Goal: Information Seeking & Learning: Learn about a topic

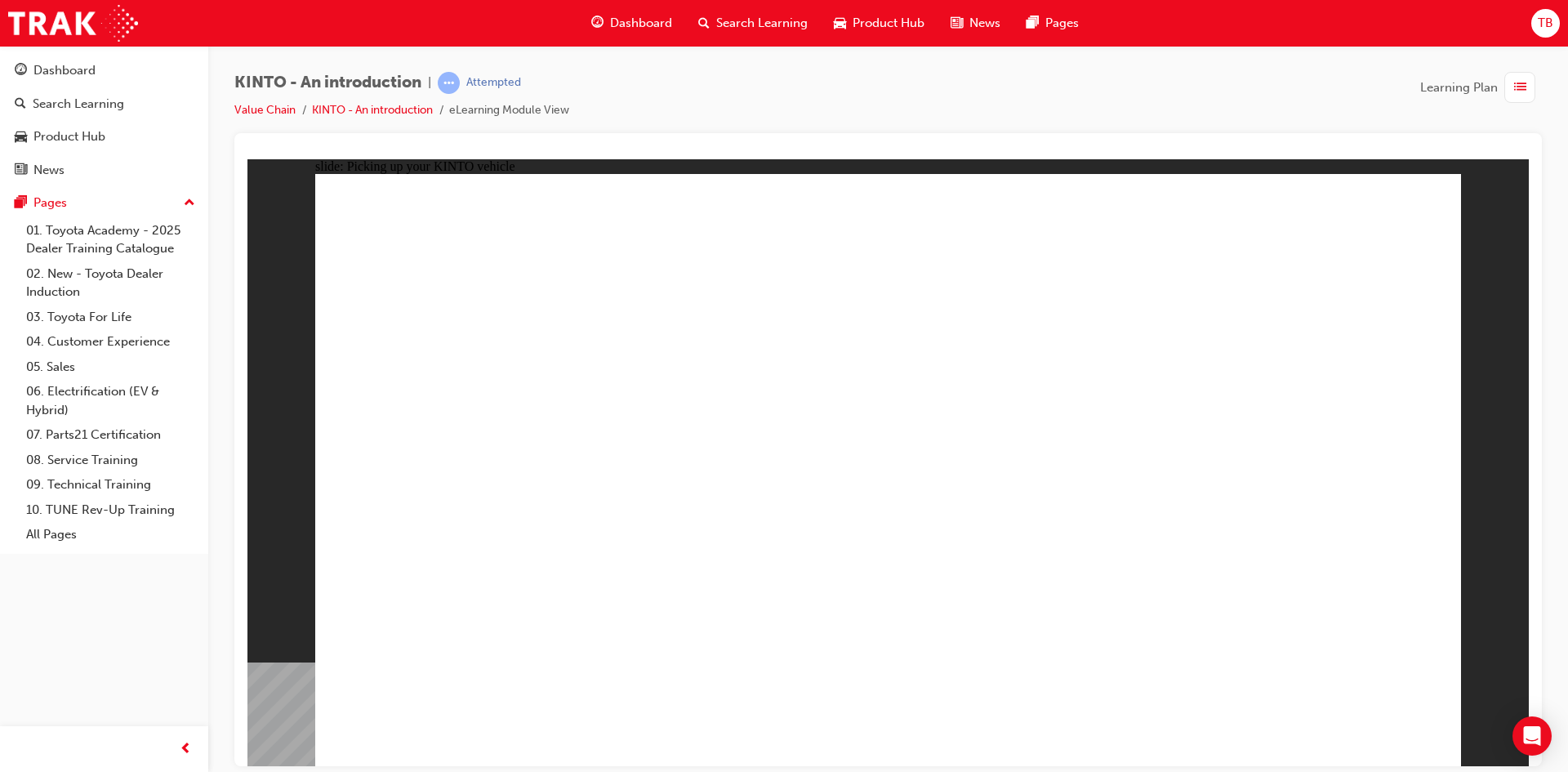
drag, startPoint x: 1079, startPoint y: 638, endPoint x: 1093, endPoint y: 649, distance: 17.8
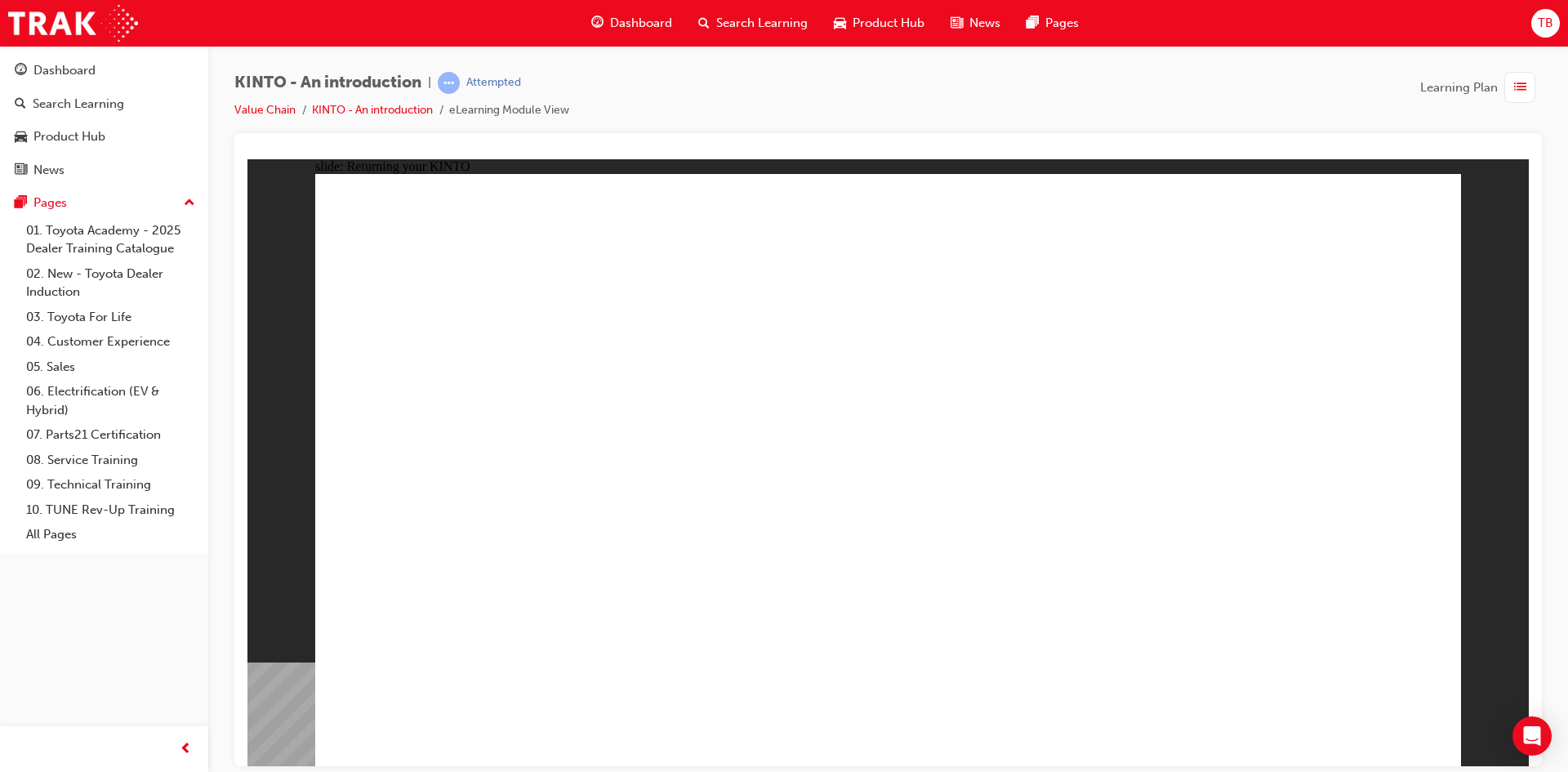
drag, startPoint x: 962, startPoint y: 367, endPoint x: 1149, endPoint y: 375, distance: 187.2
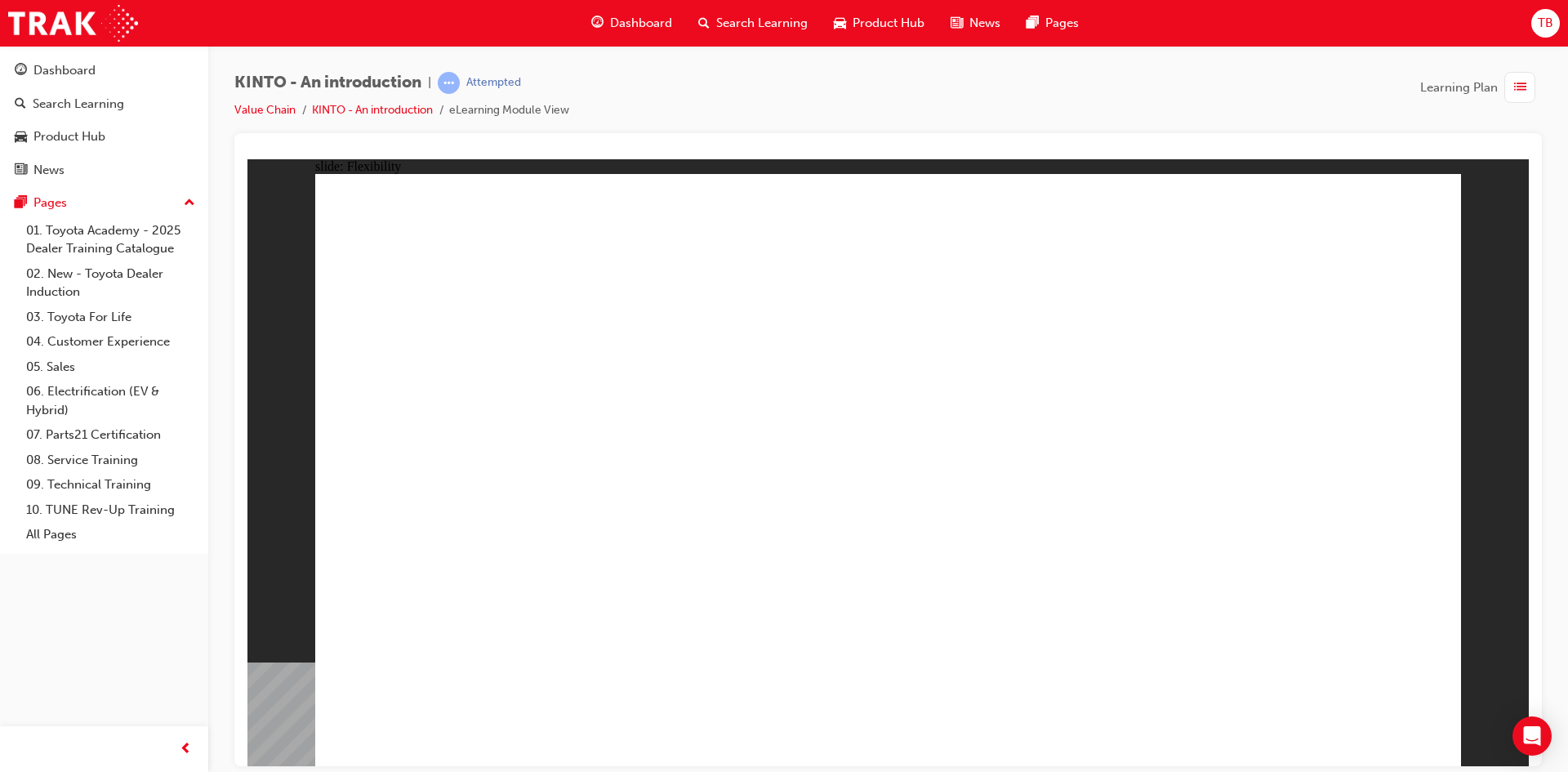
drag, startPoint x: 838, startPoint y: 383, endPoint x: 833, endPoint y: 360, distance: 23.5
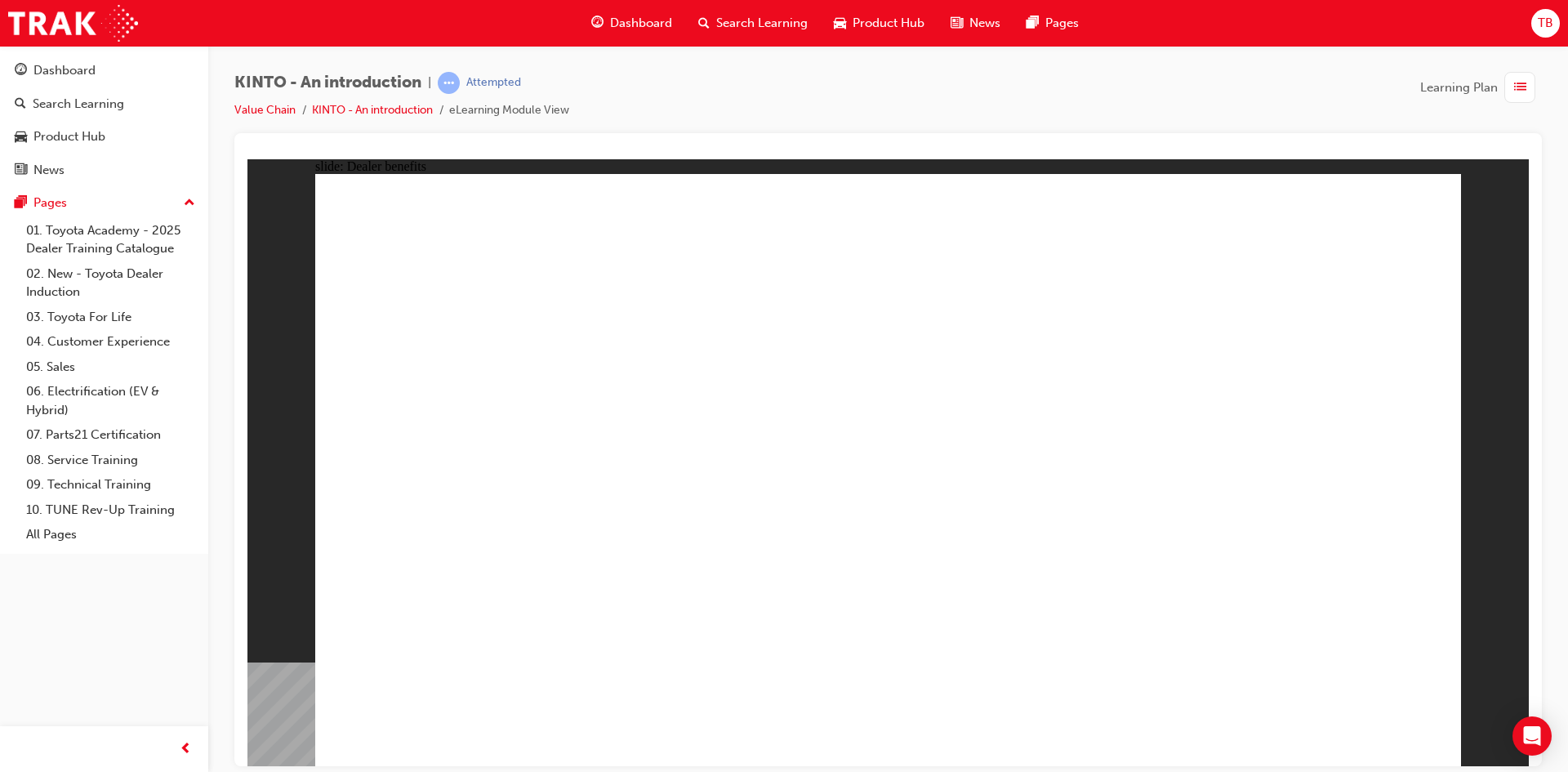
drag, startPoint x: 912, startPoint y: 490, endPoint x: 906, endPoint y: 547, distance: 57.3
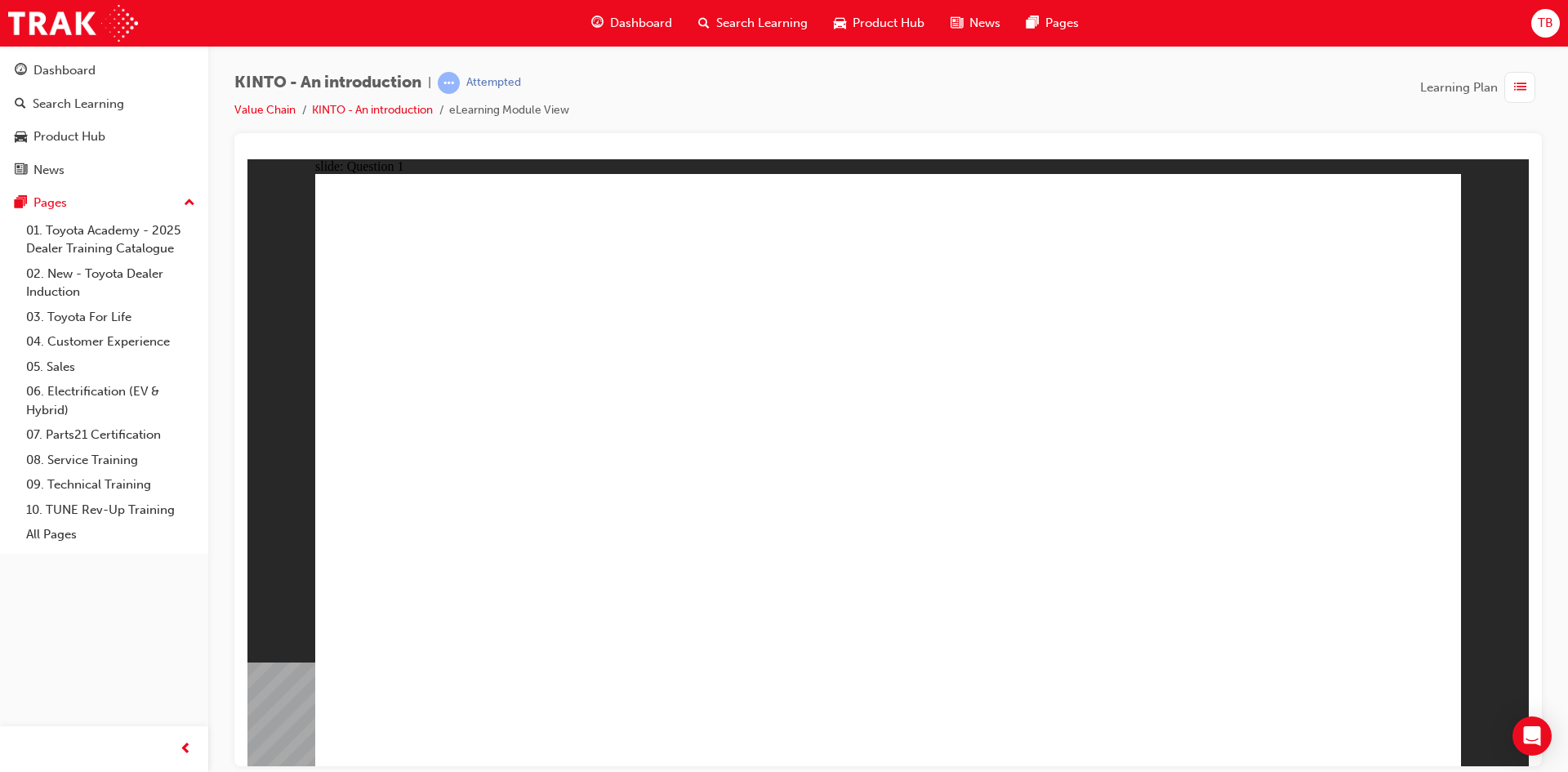
radio input "true"
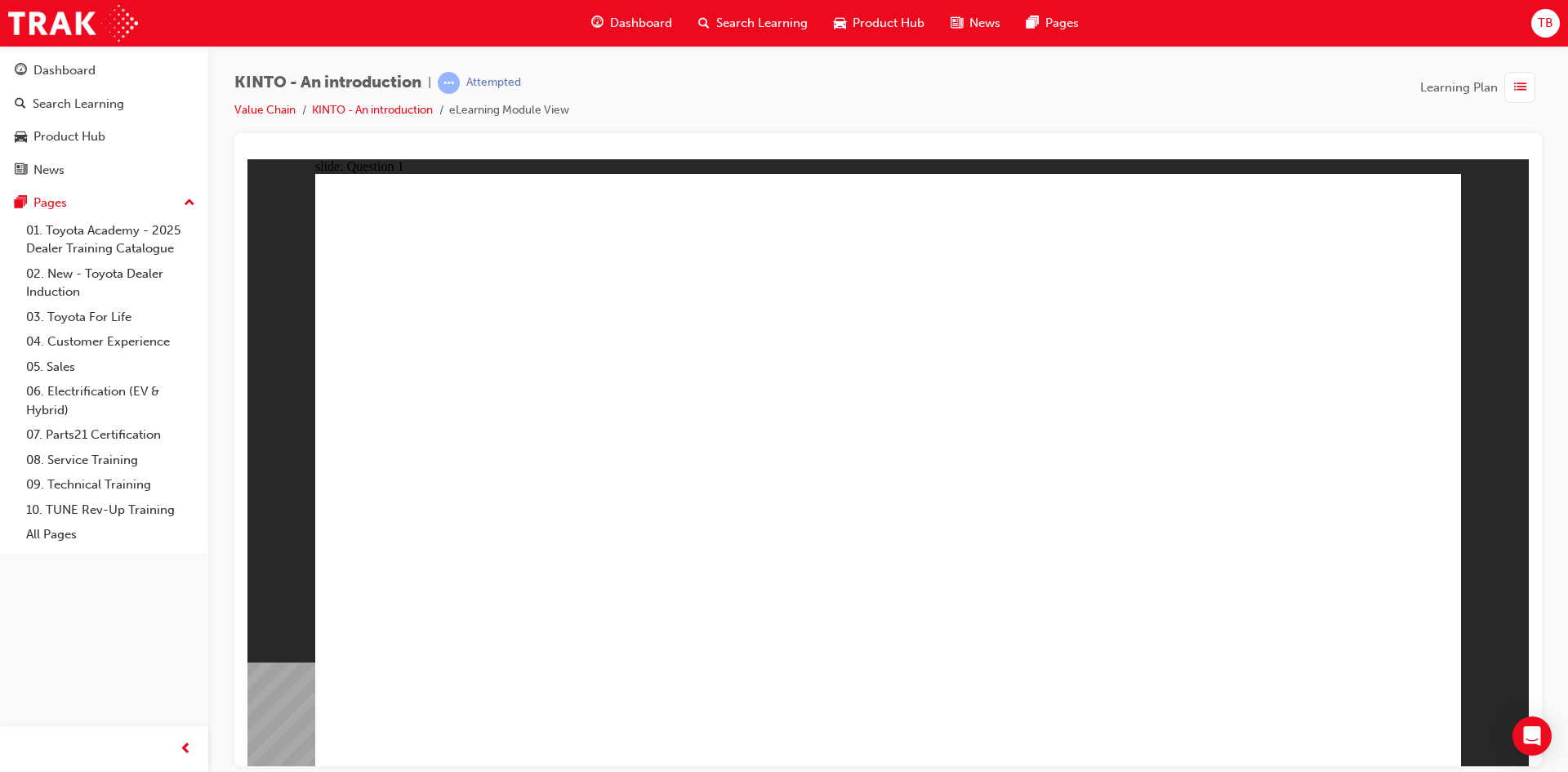
radio input "false"
radio input "true"
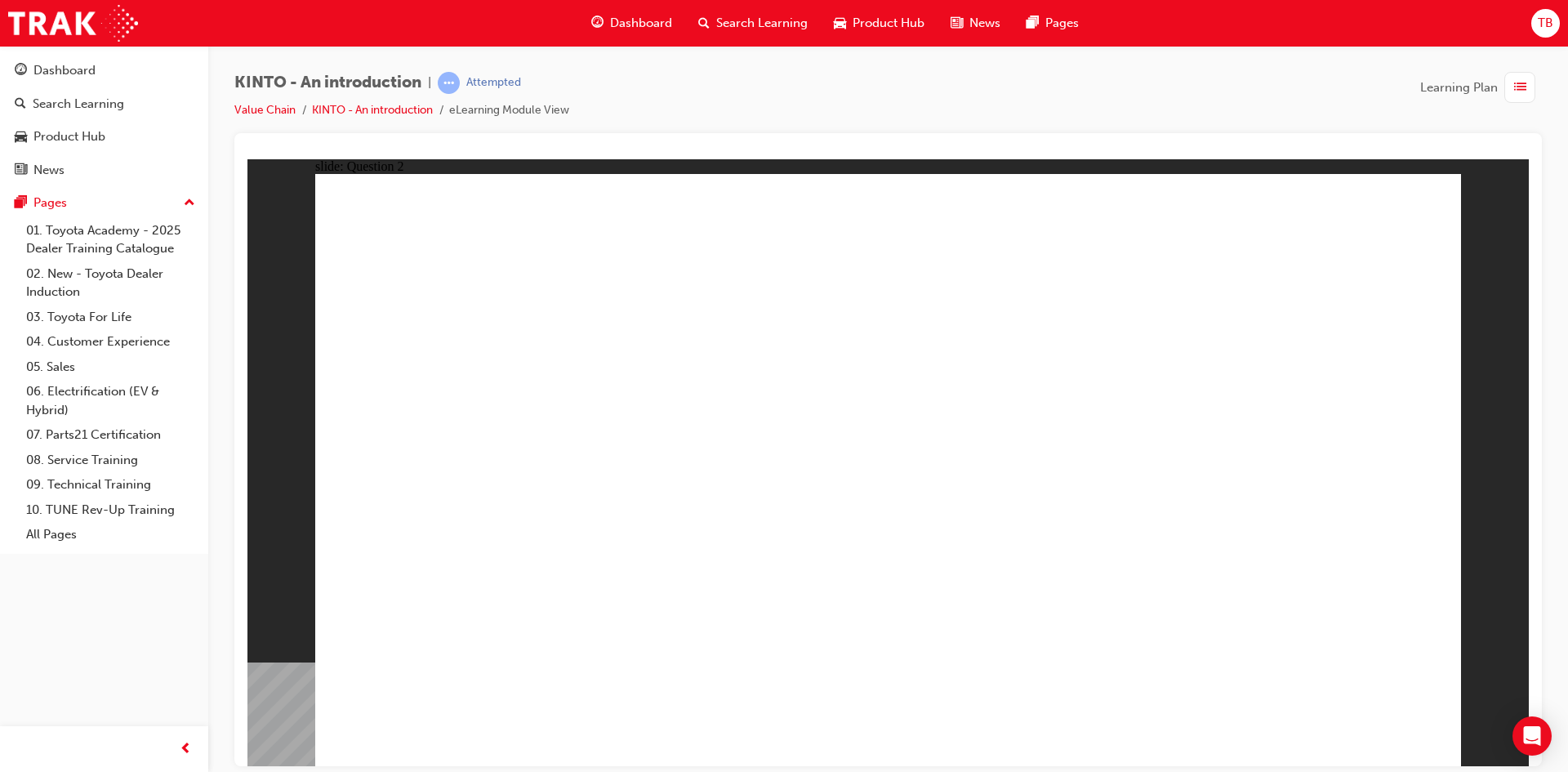
checkbox input "true"
radio input "true"
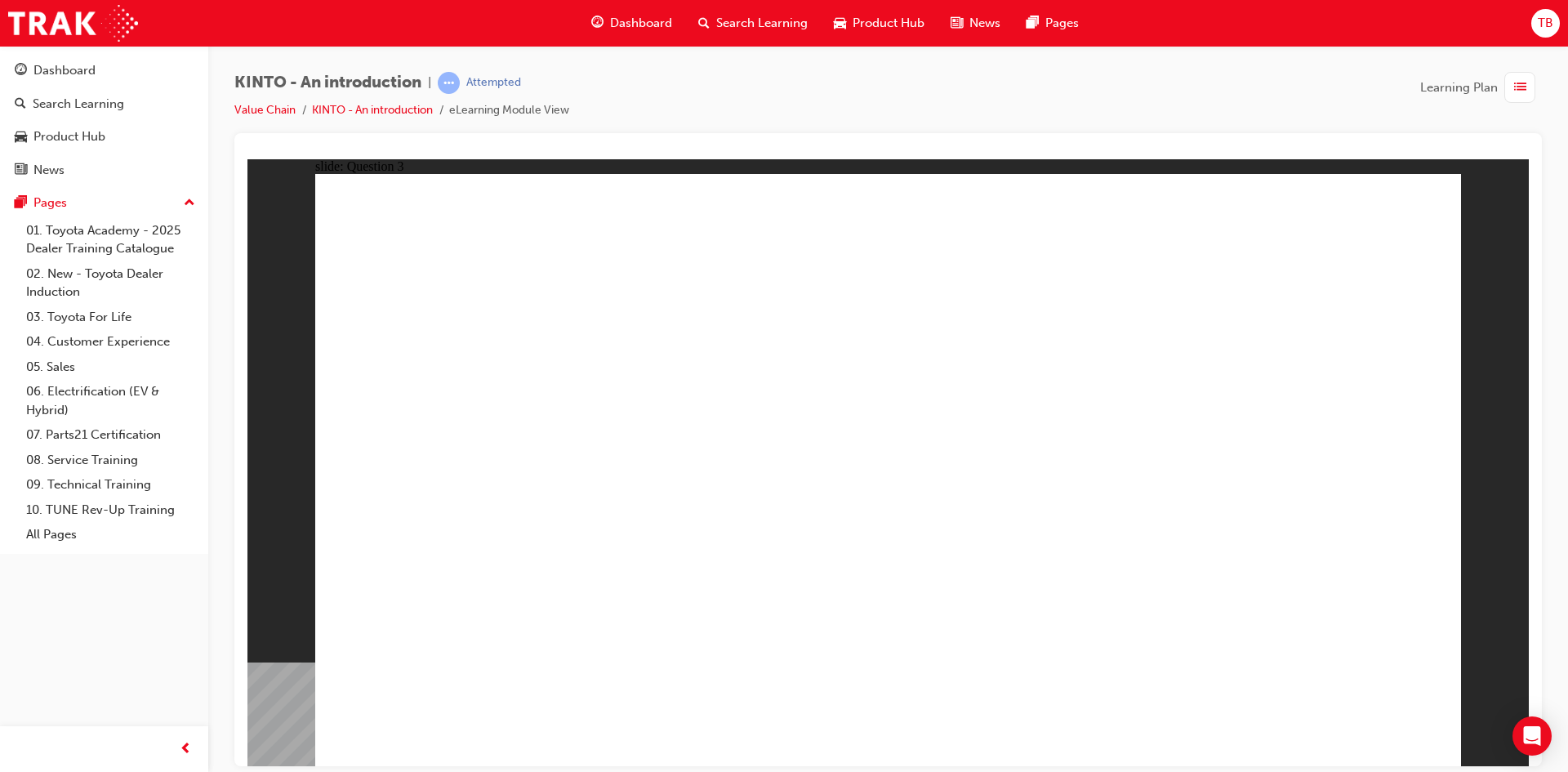
drag, startPoint x: 1097, startPoint y: 505, endPoint x: 466, endPoint y: 638, distance: 644.9
drag, startPoint x: 508, startPoint y: 516, endPoint x: 694, endPoint y: 646, distance: 226.9
drag, startPoint x: 933, startPoint y: 518, endPoint x: 935, endPoint y: 639, distance: 121.0
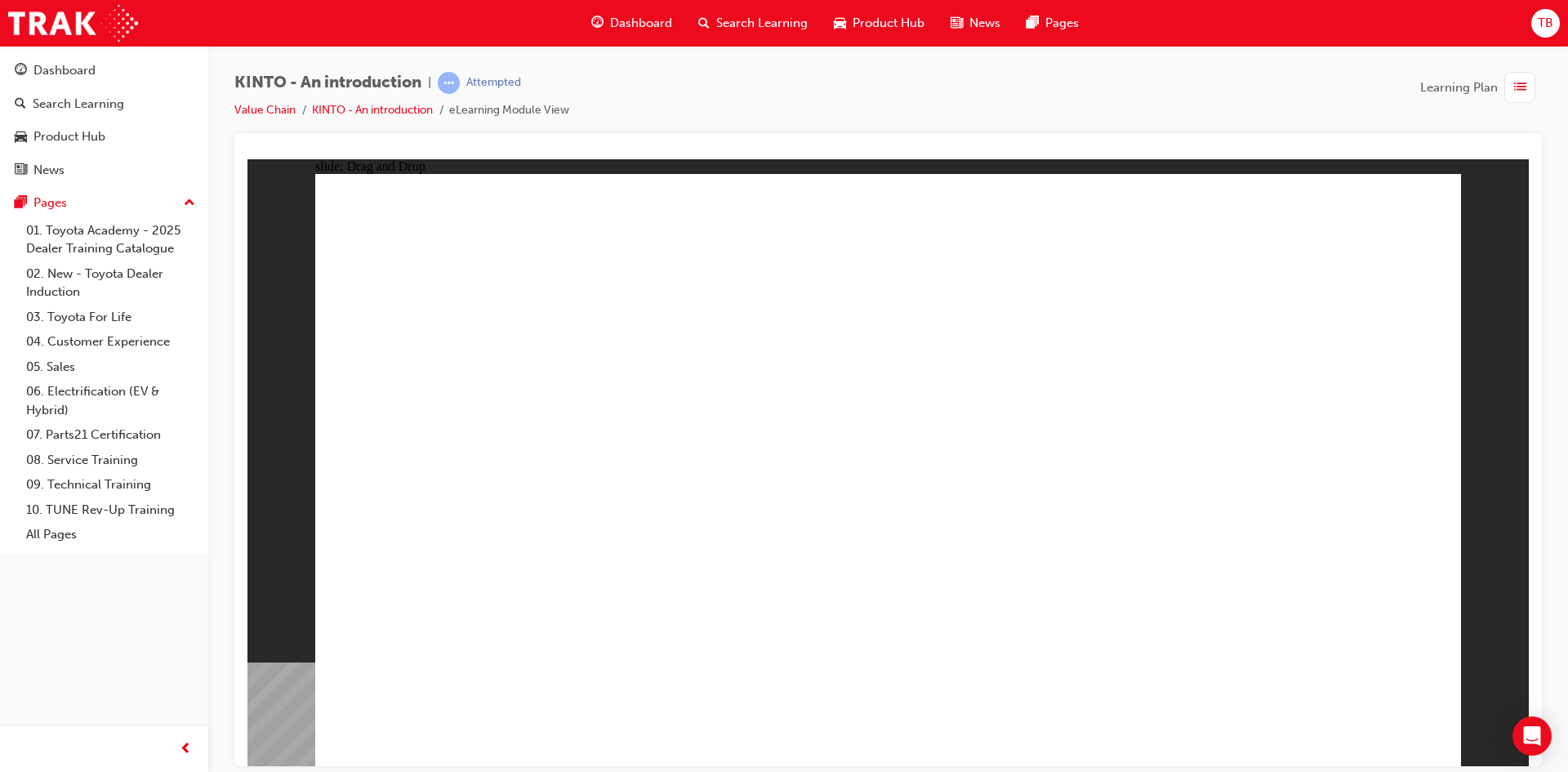
drag, startPoint x: 1237, startPoint y: 489, endPoint x: 1107, endPoint y: 623, distance: 186.7
drag, startPoint x: 712, startPoint y: 517, endPoint x: 1318, endPoint y: 646, distance: 619.6
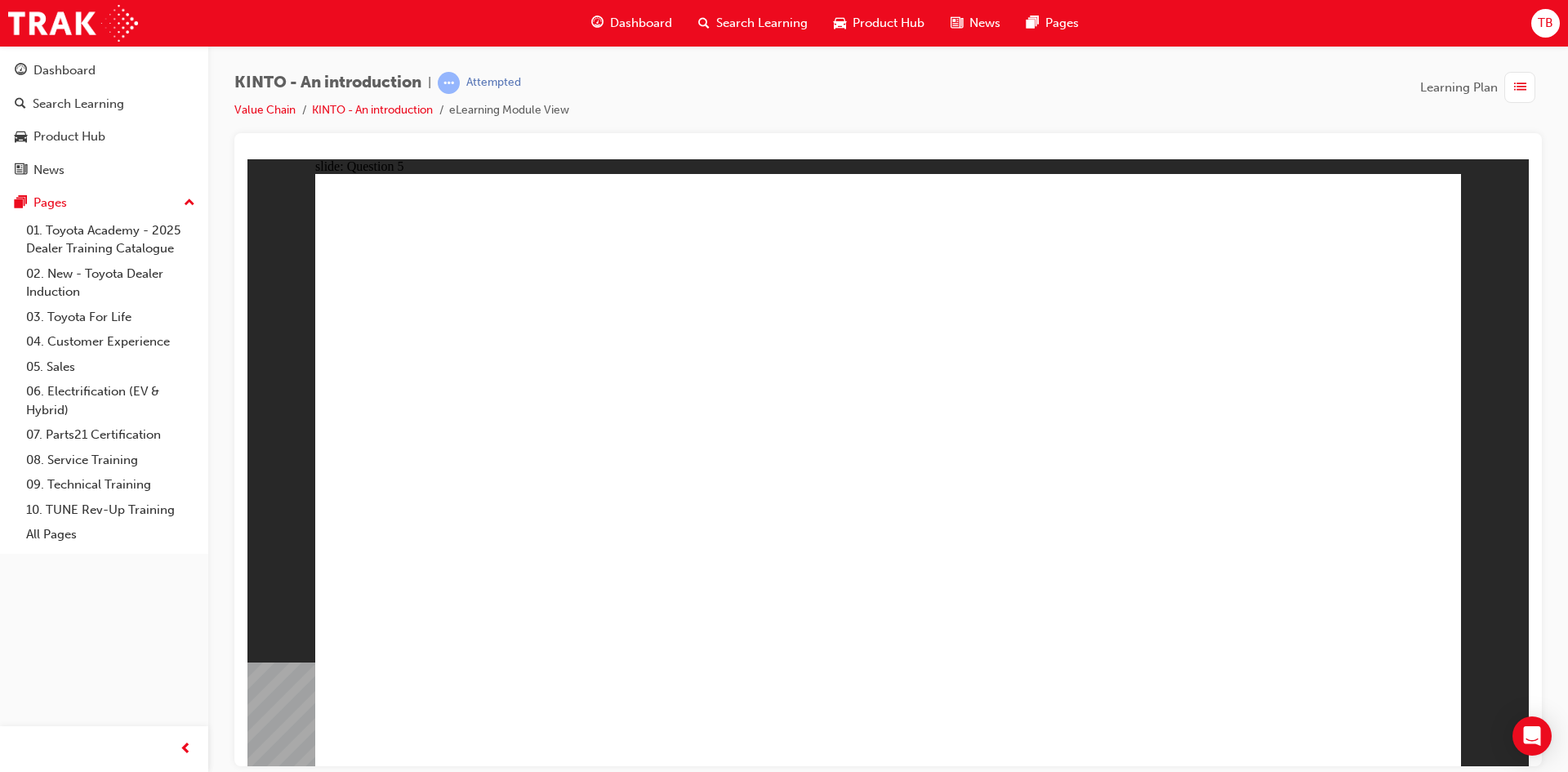
radio input "true"
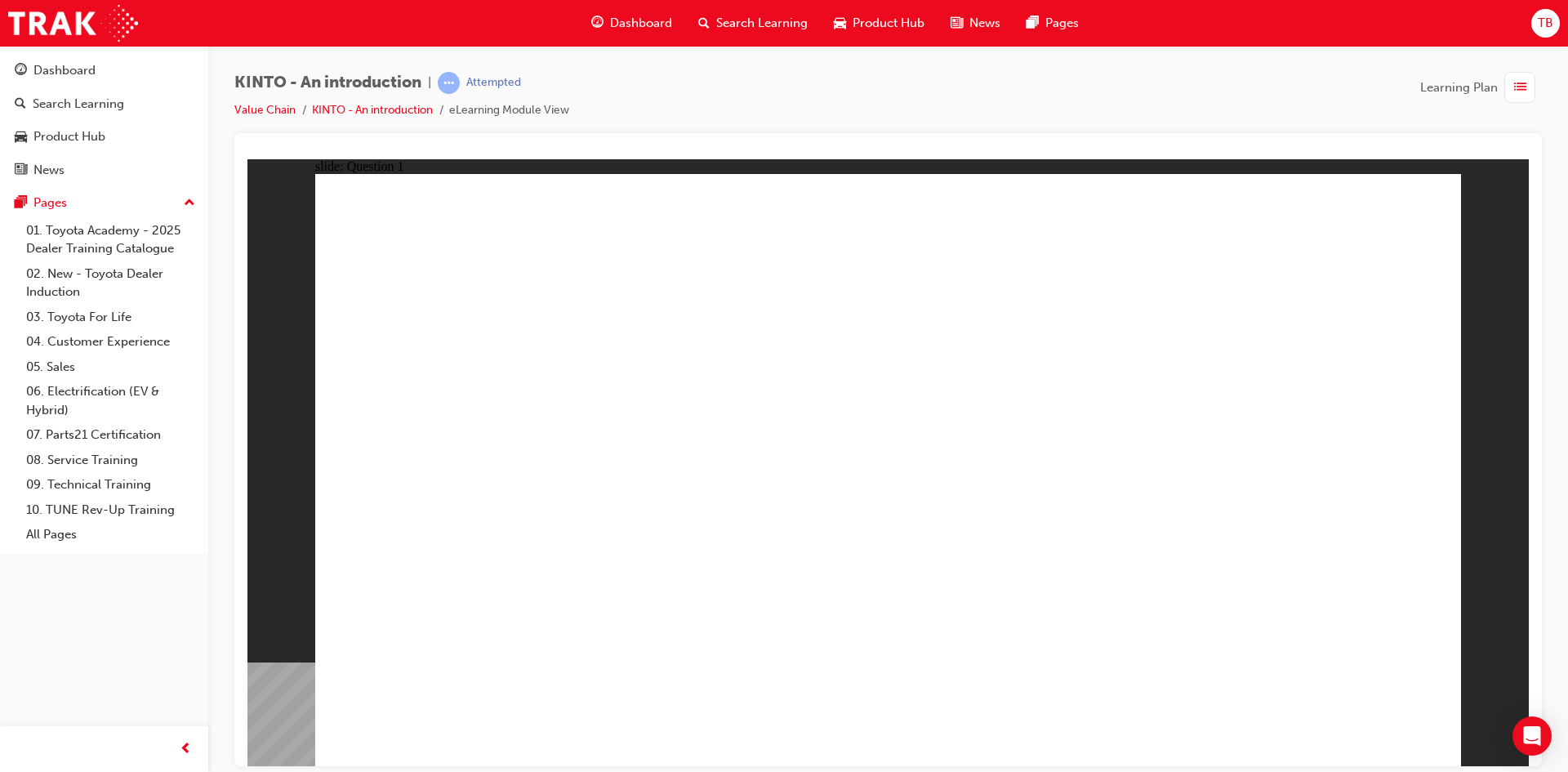
radio input "true"
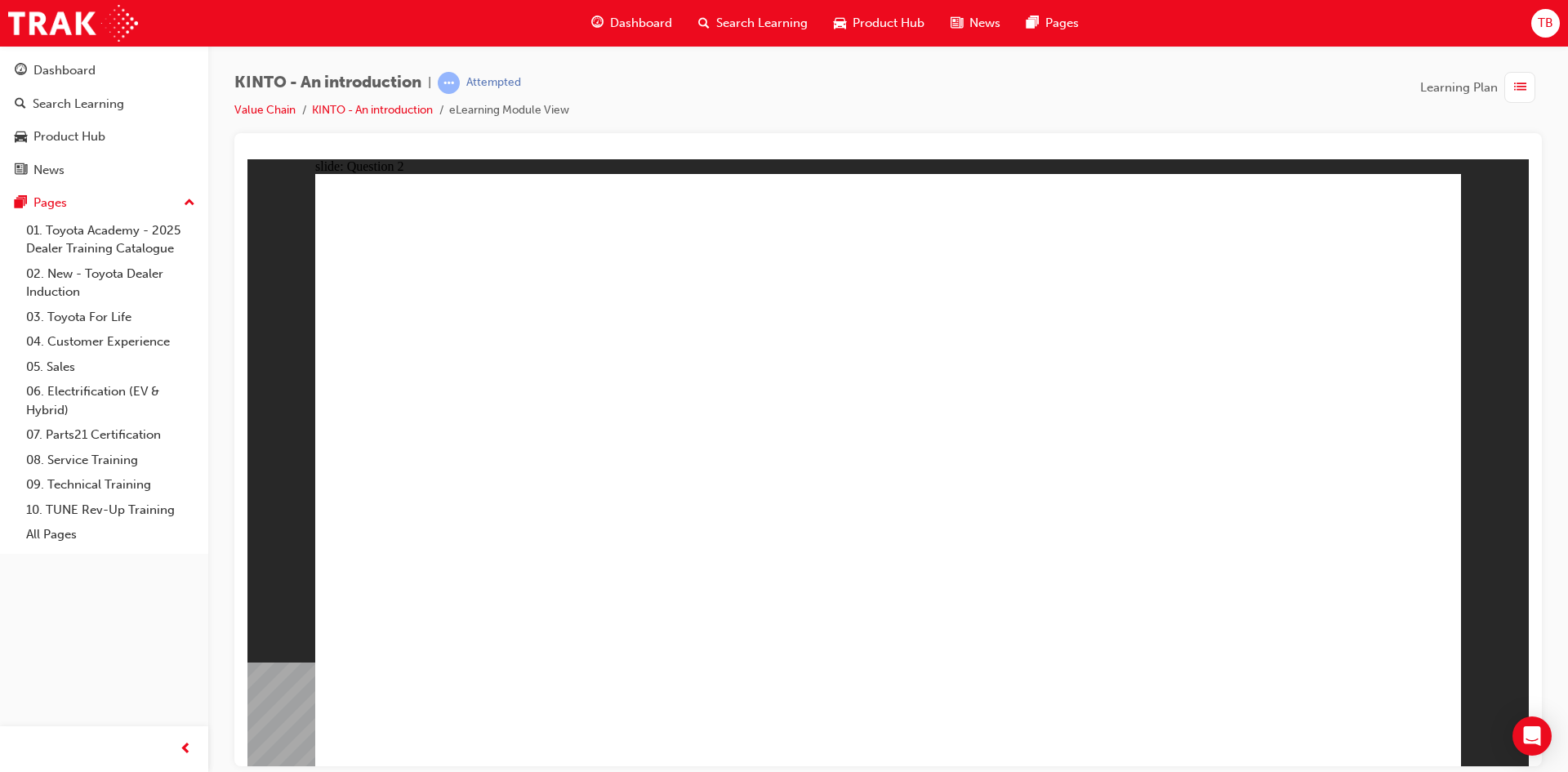
checkbox input "true"
radio input "true"
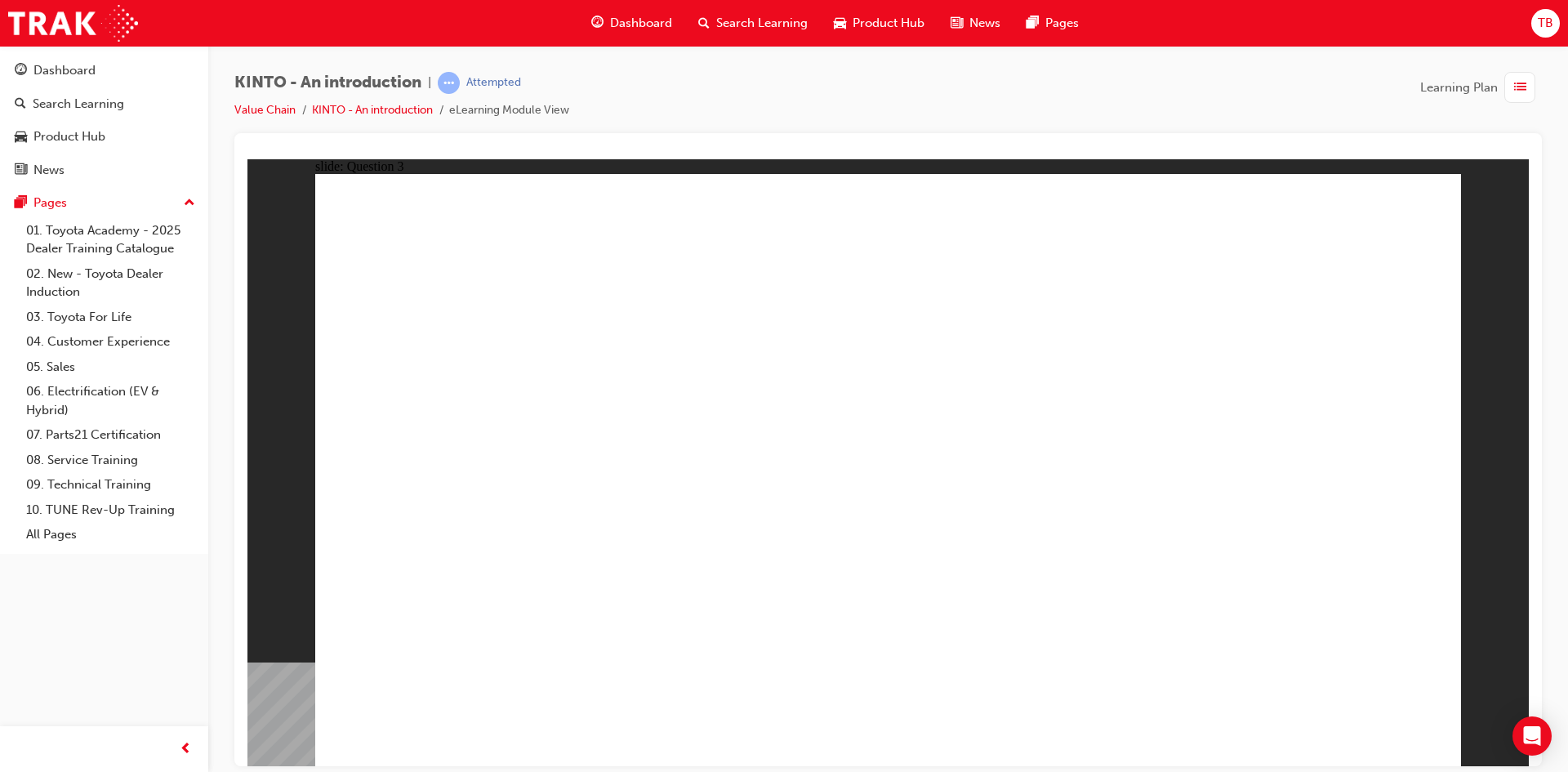
drag, startPoint x: 1116, startPoint y: 516, endPoint x: 500, endPoint y: 652, distance: 630.8
drag, startPoint x: 510, startPoint y: 535, endPoint x: 725, endPoint y: 667, distance: 252.3
drag, startPoint x: 1273, startPoint y: 510, endPoint x: 872, endPoint y: 649, distance: 424.4
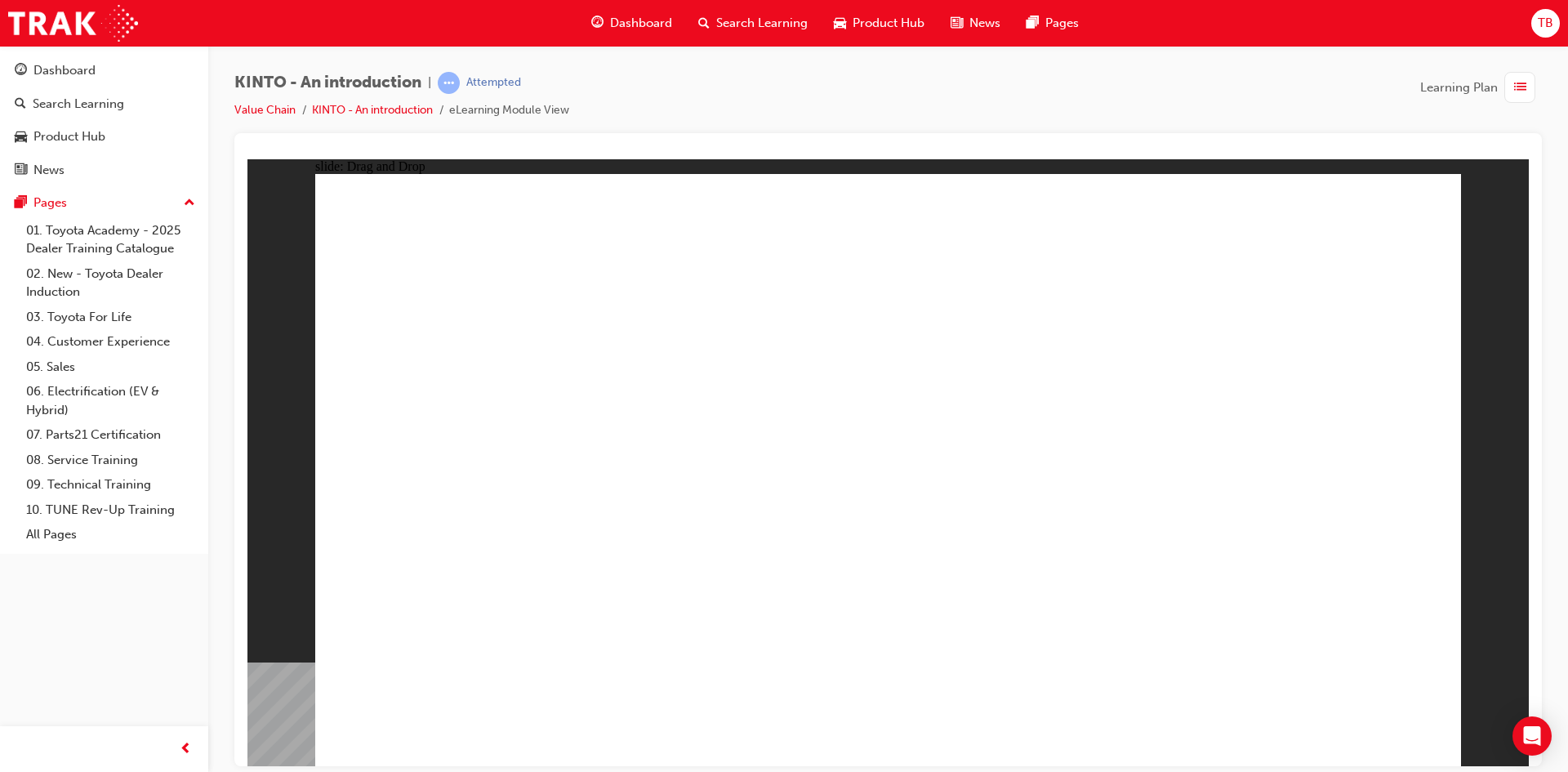
drag, startPoint x: 647, startPoint y: 511, endPoint x: 1023, endPoint y: 625, distance: 392.9
drag, startPoint x: 977, startPoint y: 556, endPoint x: 1312, endPoint y: 641, distance: 345.6
drag, startPoint x: 964, startPoint y: 616, endPoint x: 940, endPoint y: 604, distance: 26.8
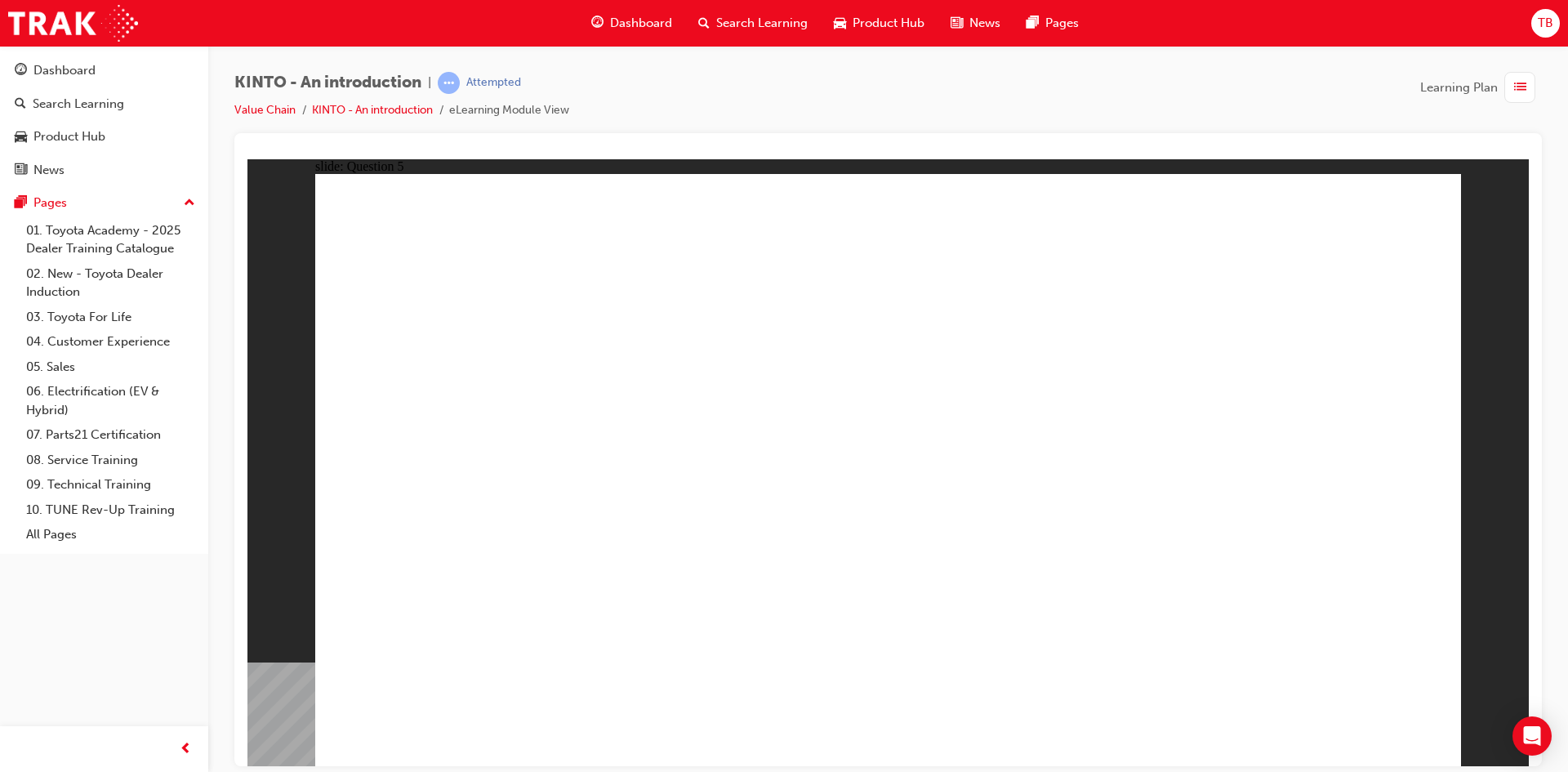
radio input "true"
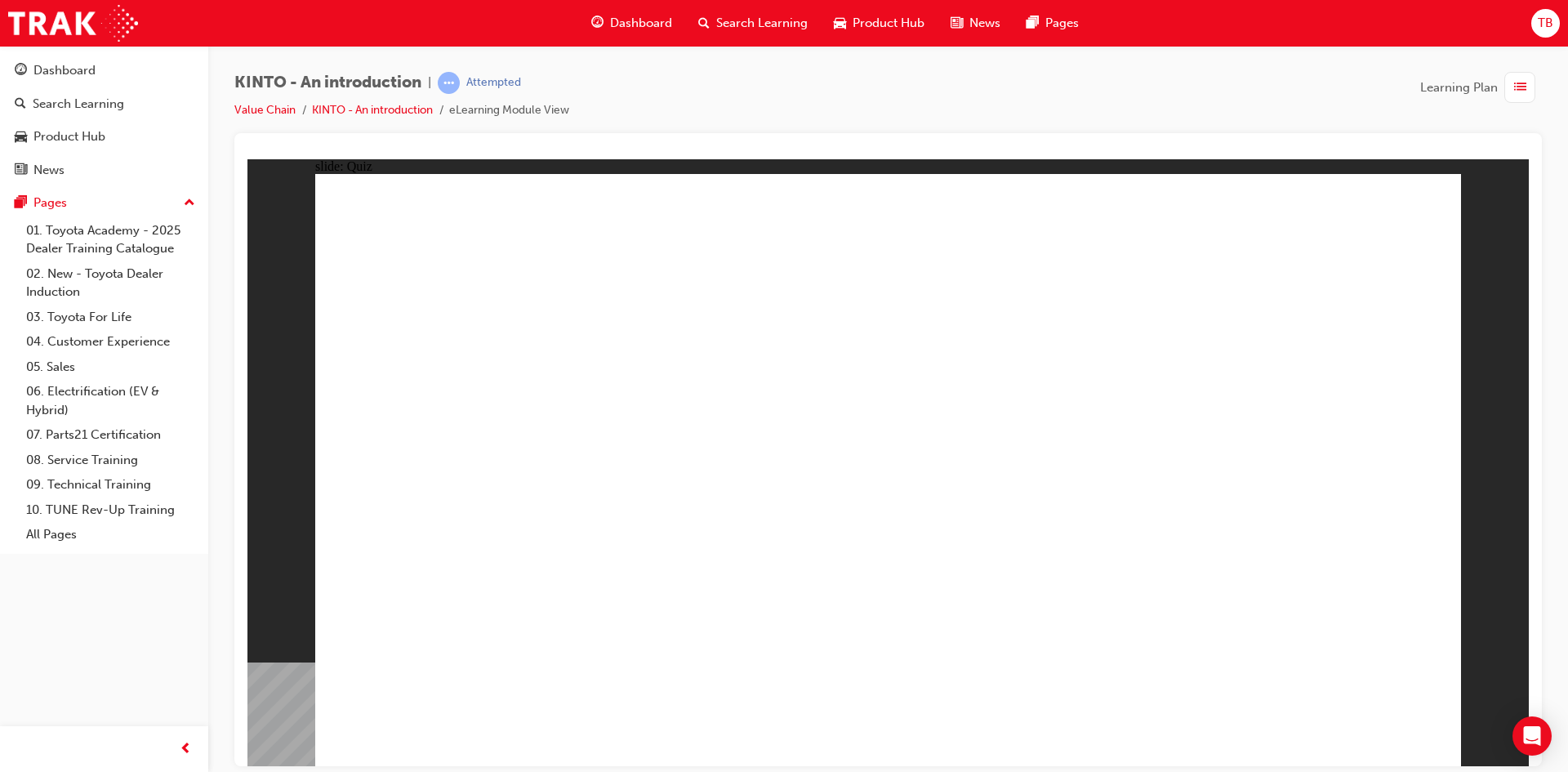
radio input "true"
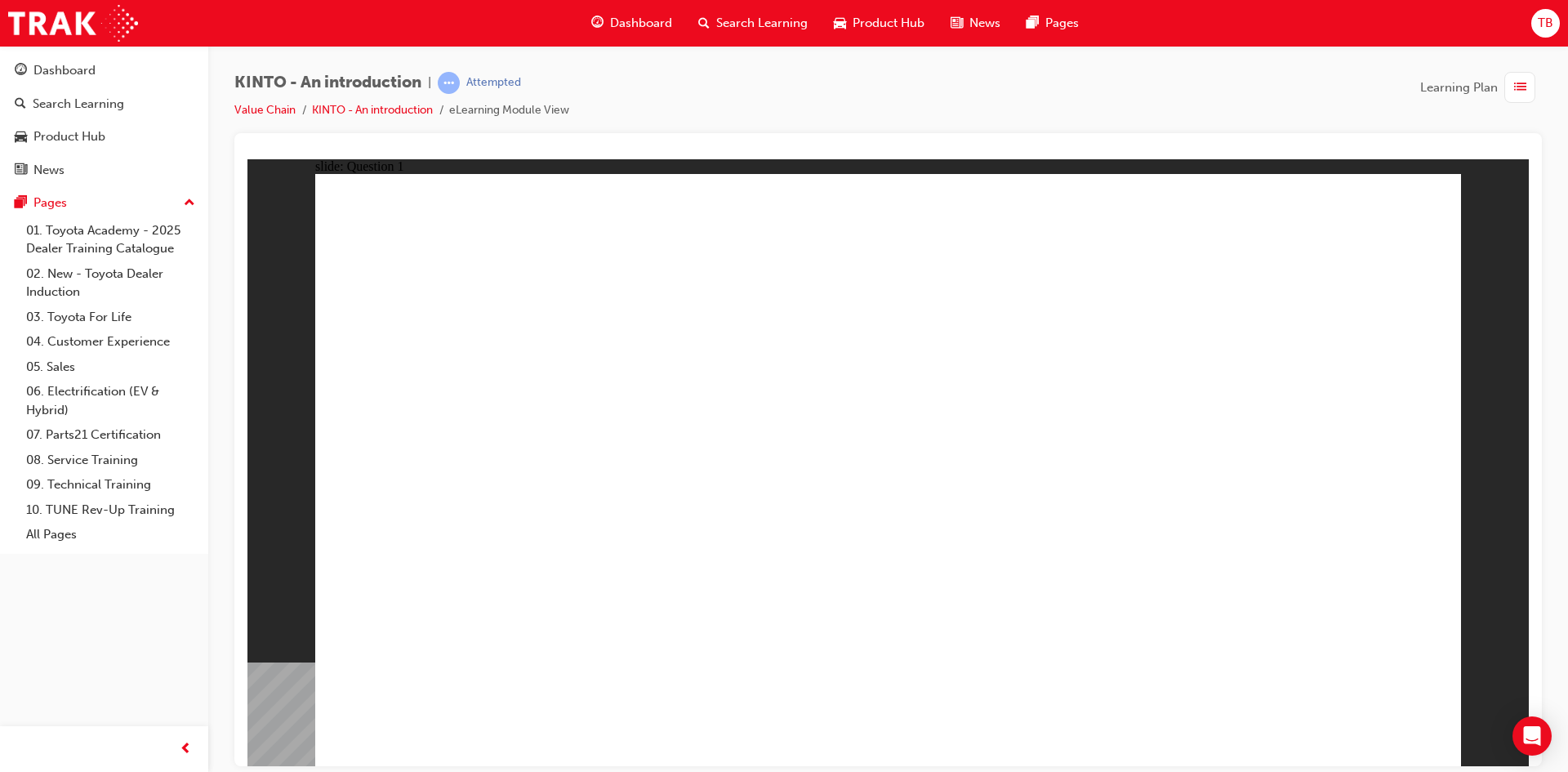
checkbox input "true"
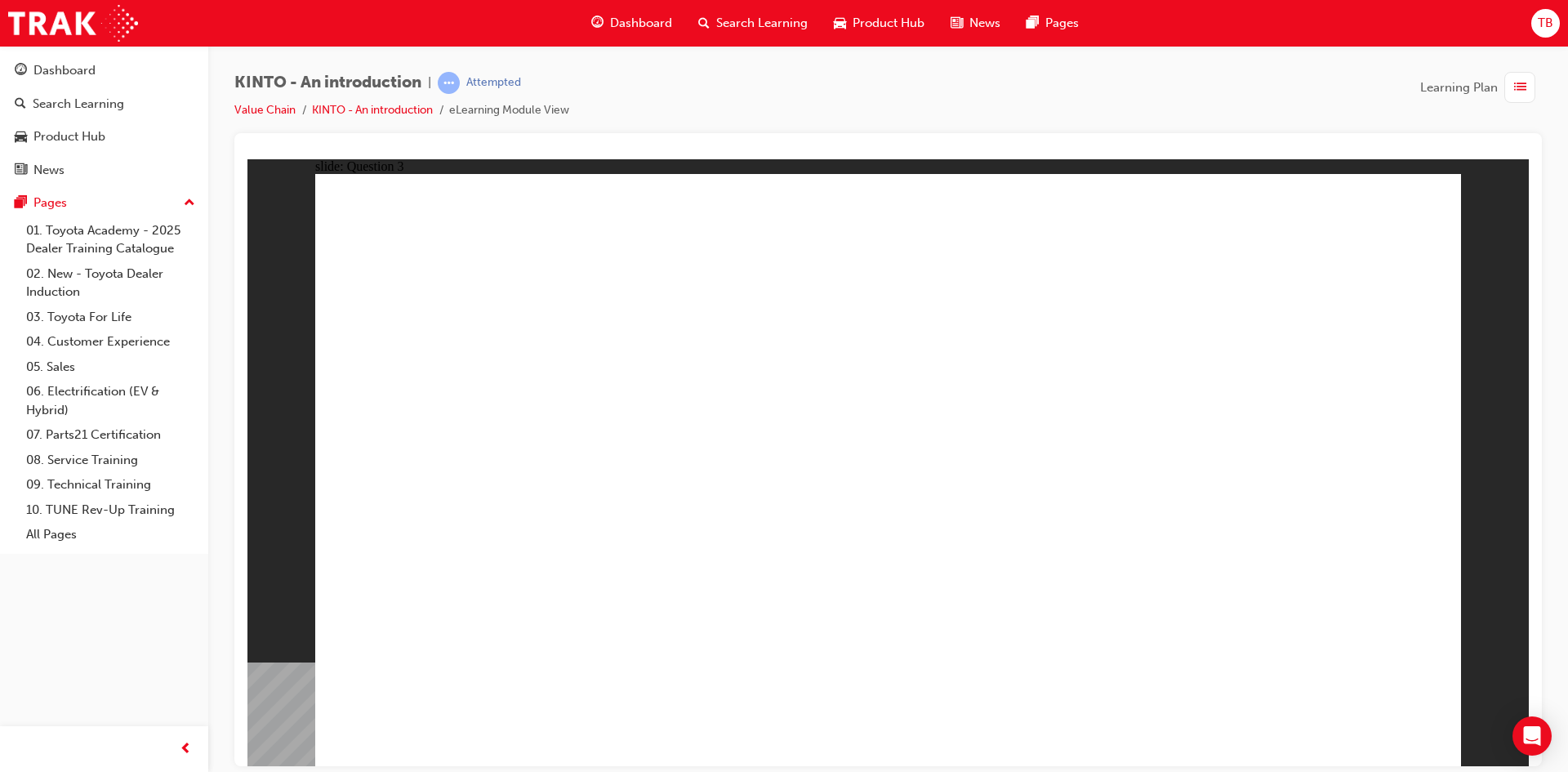
radio input "true"
drag, startPoint x: 1112, startPoint y: 502, endPoint x: 494, endPoint y: 628, distance: 630.7
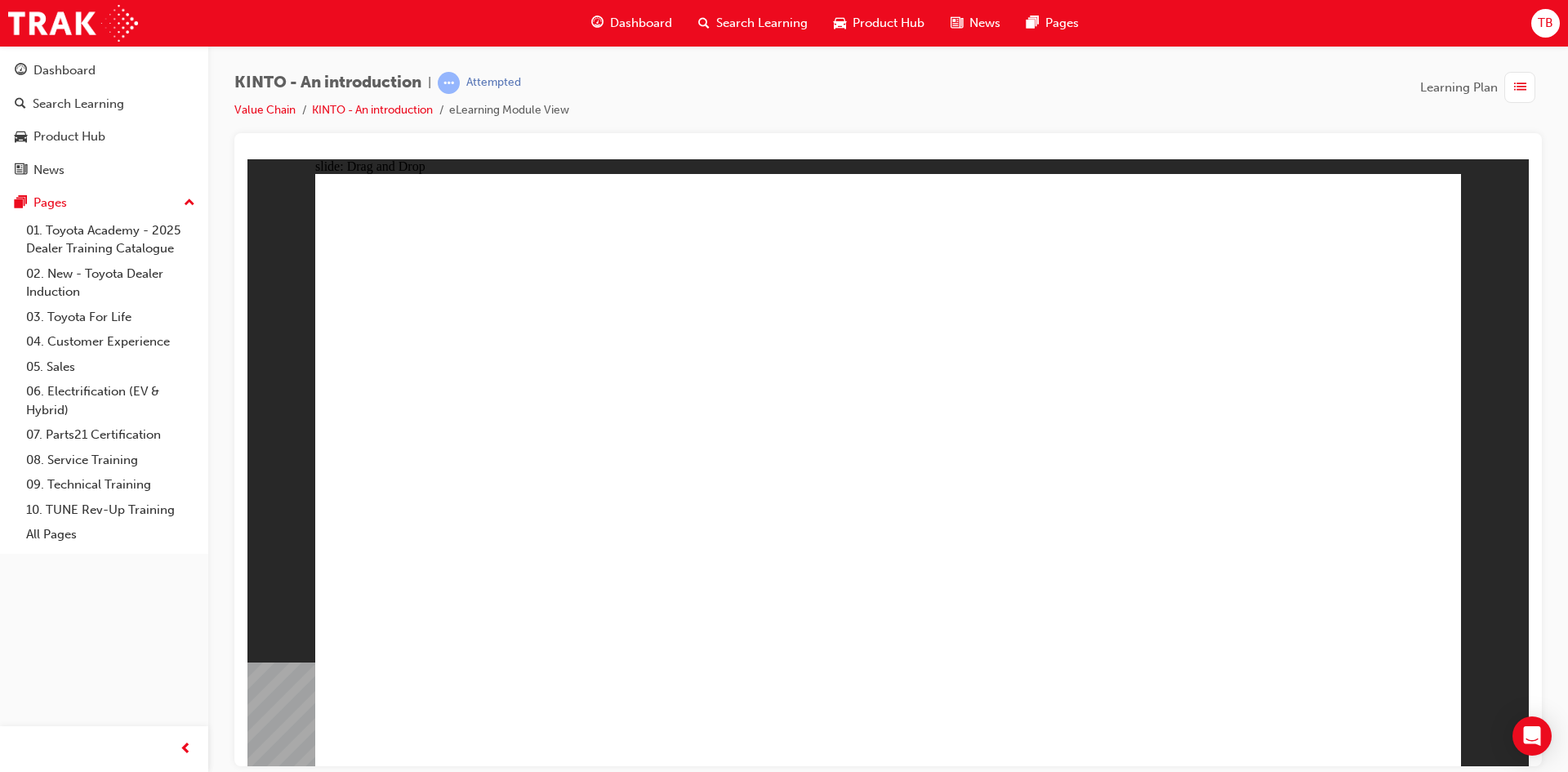
drag, startPoint x: 485, startPoint y: 515, endPoint x: 699, endPoint y: 645, distance: 250.4
drag, startPoint x: 734, startPoint y: 625, endPoint x: 904, endPoint y: 616, distance: 170.2
drag, startPoint x: 914, startPoint y: 517, endPoint x: 721, endPoint y: 653, distance: 236.1
drag, startPoint x: 713, startPoint y: 515, endPoint x: 1321, endPoint y: 612, distance: 615.7
drag, startPoint x: 1253, startPoint y: 542, endPoint x: 1094, endPoint y: 632, distance: 182.7
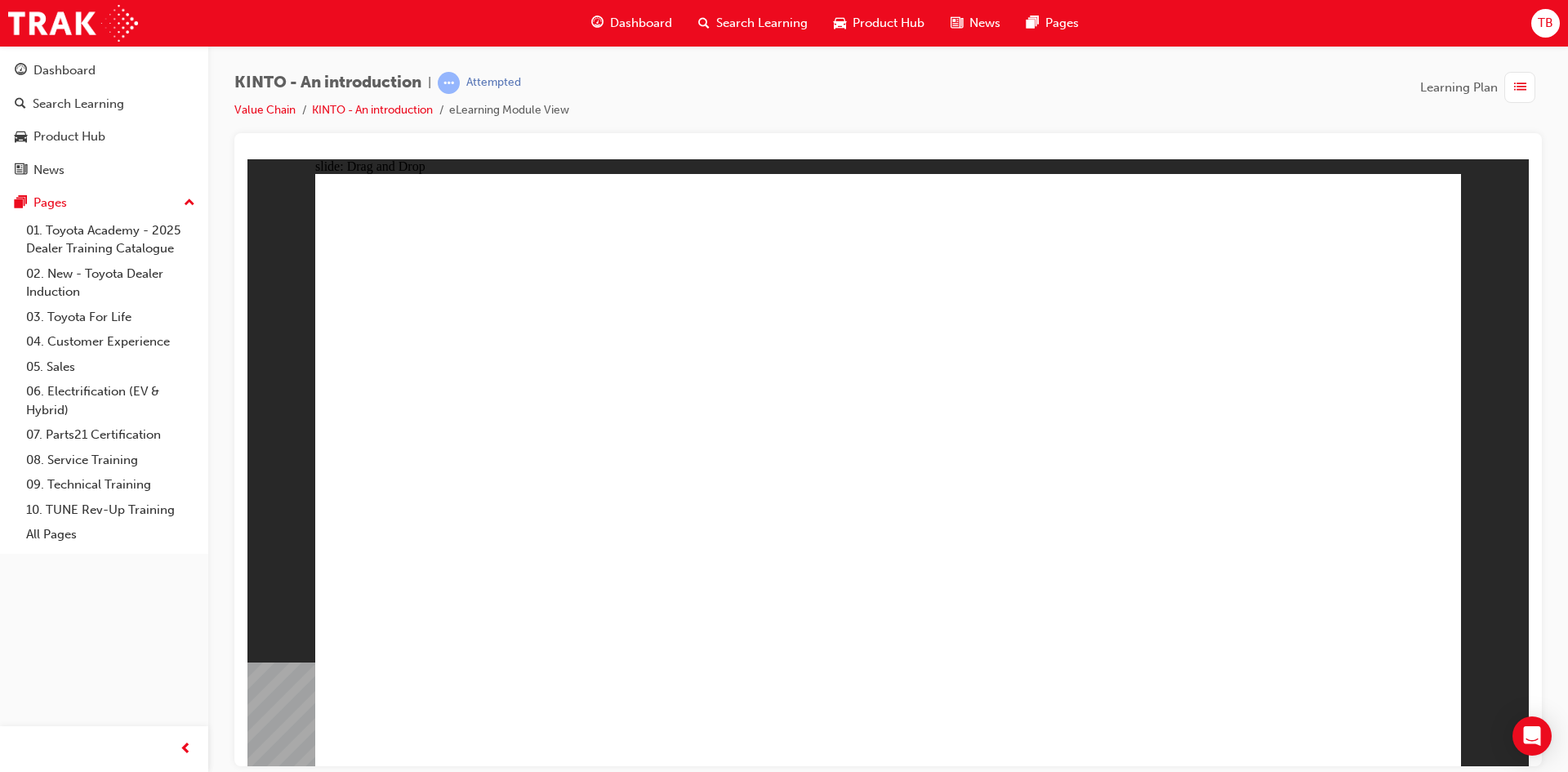
radio input "true"
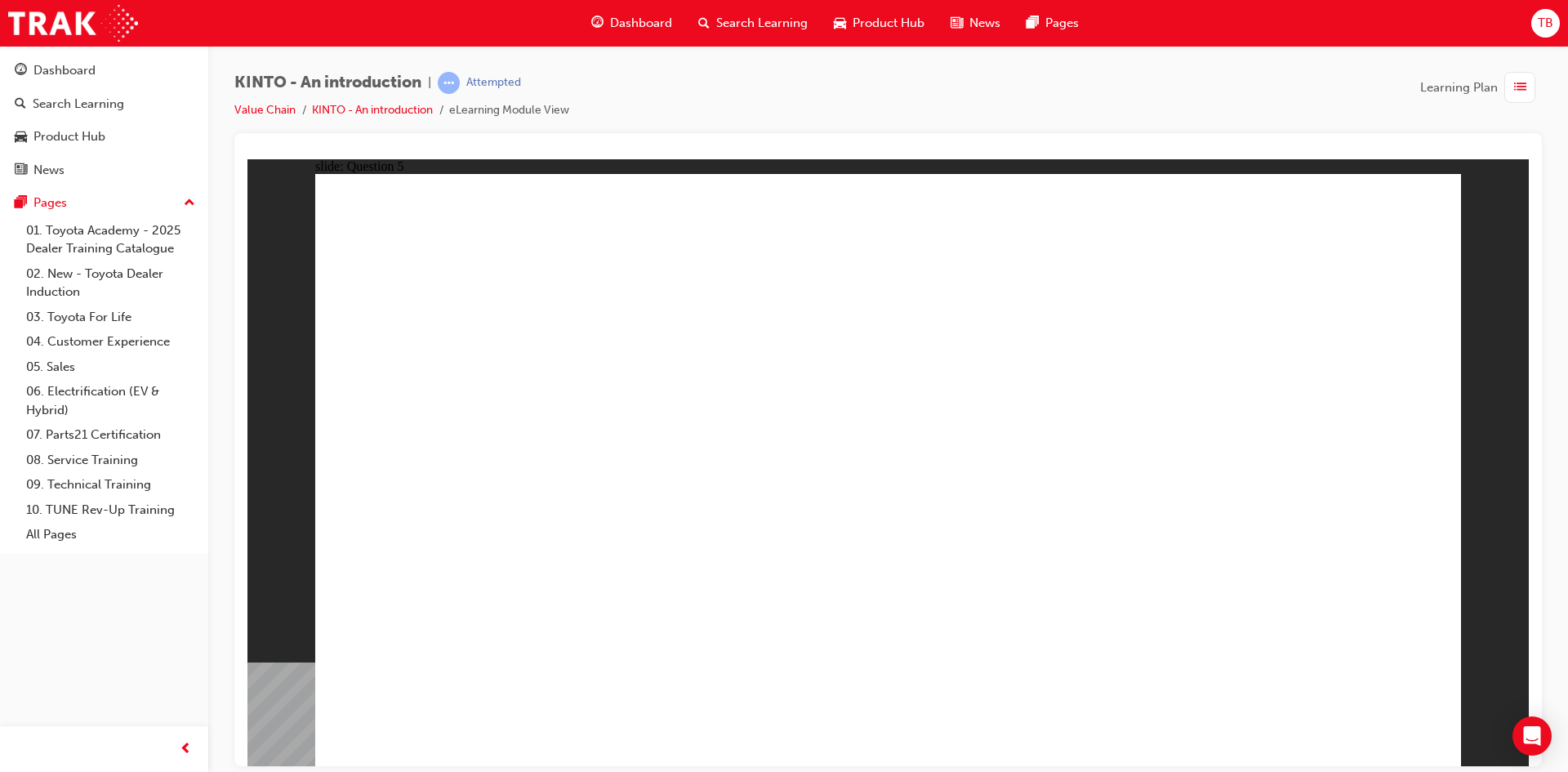
drag, startPoint x: 1361, startPoint y: 710, endPoint x: 1342, endPoint y: 705, distance: 19.6
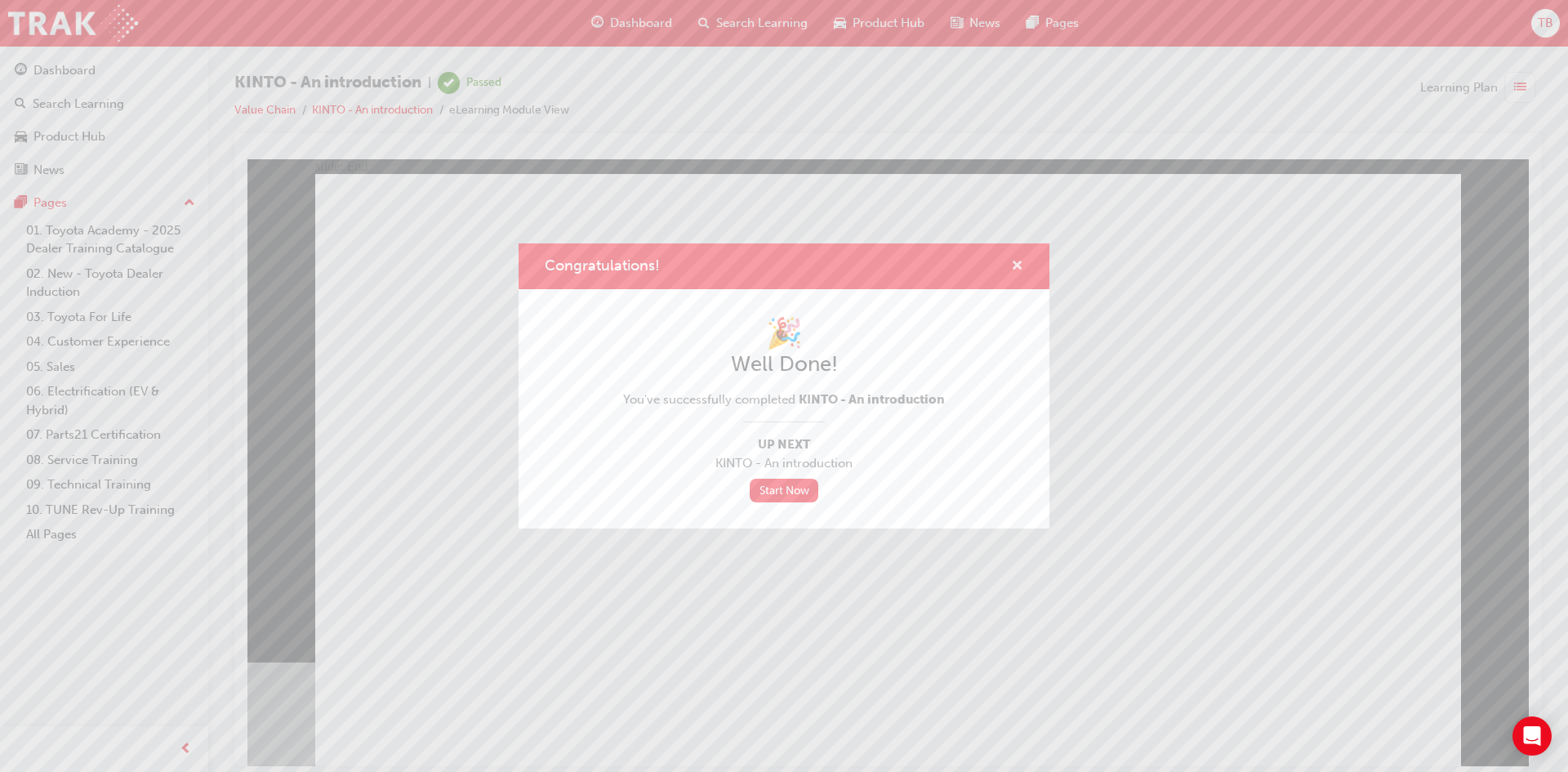
click at [1016, 260] on span "cross-icon" at bounding box center [1017, 267] width 12 height 15
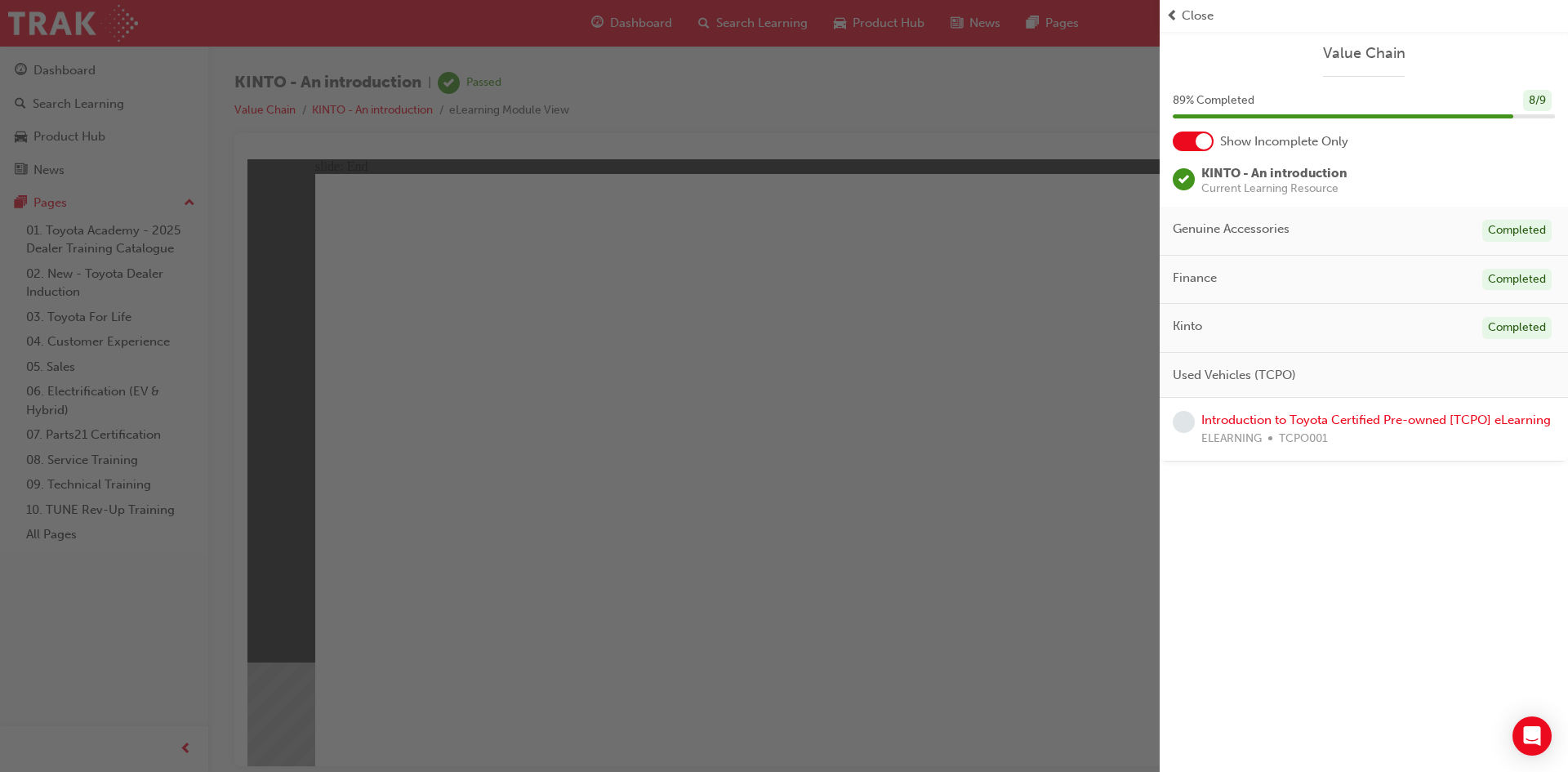
click at [1175, 17] on span "prev-icon" at bounding box center [1172, 16] width 12 height 19
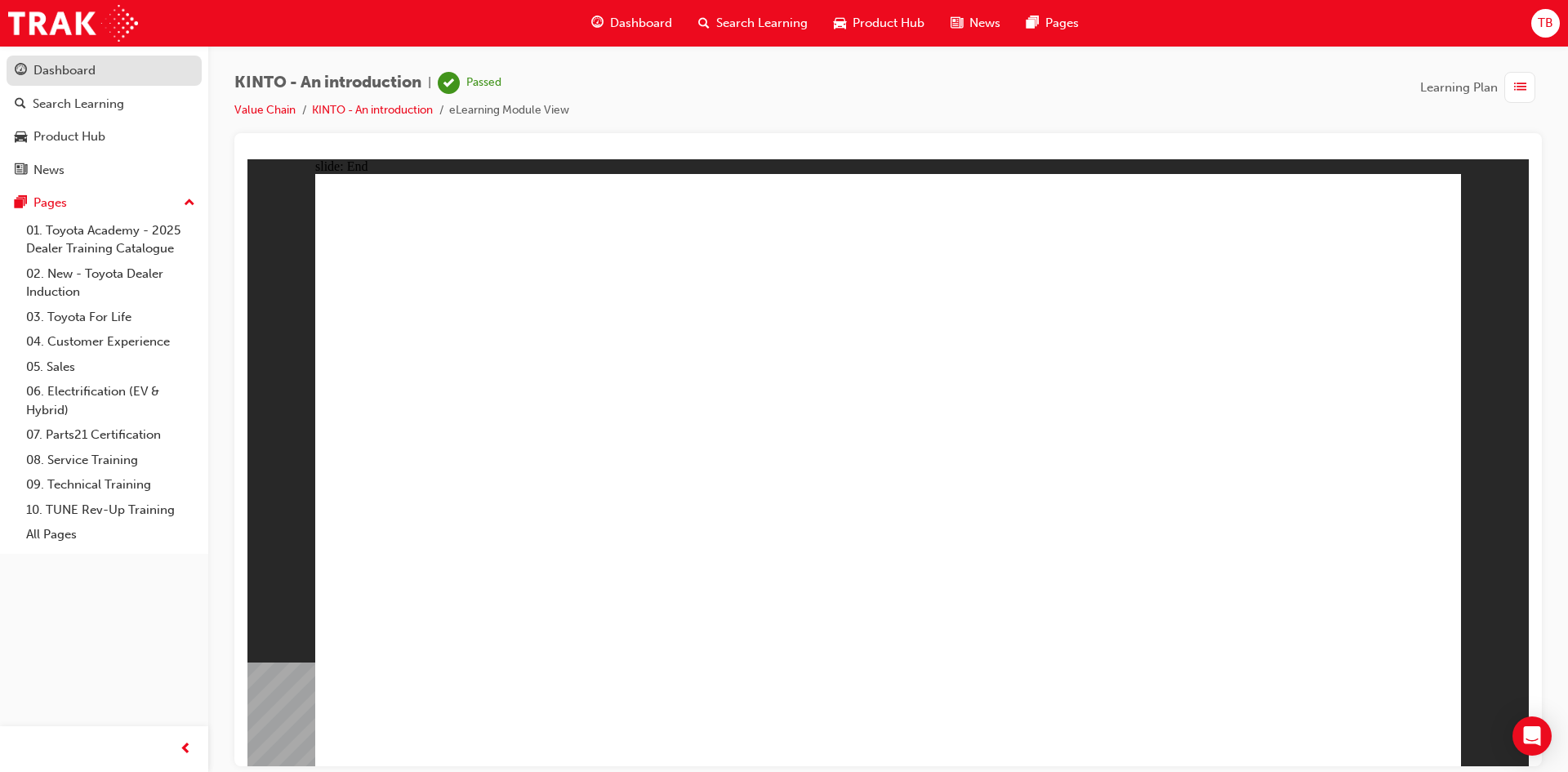
click at [135, 81] on link "Dashboard" at bounding box center [104, 71] width 195 height 30
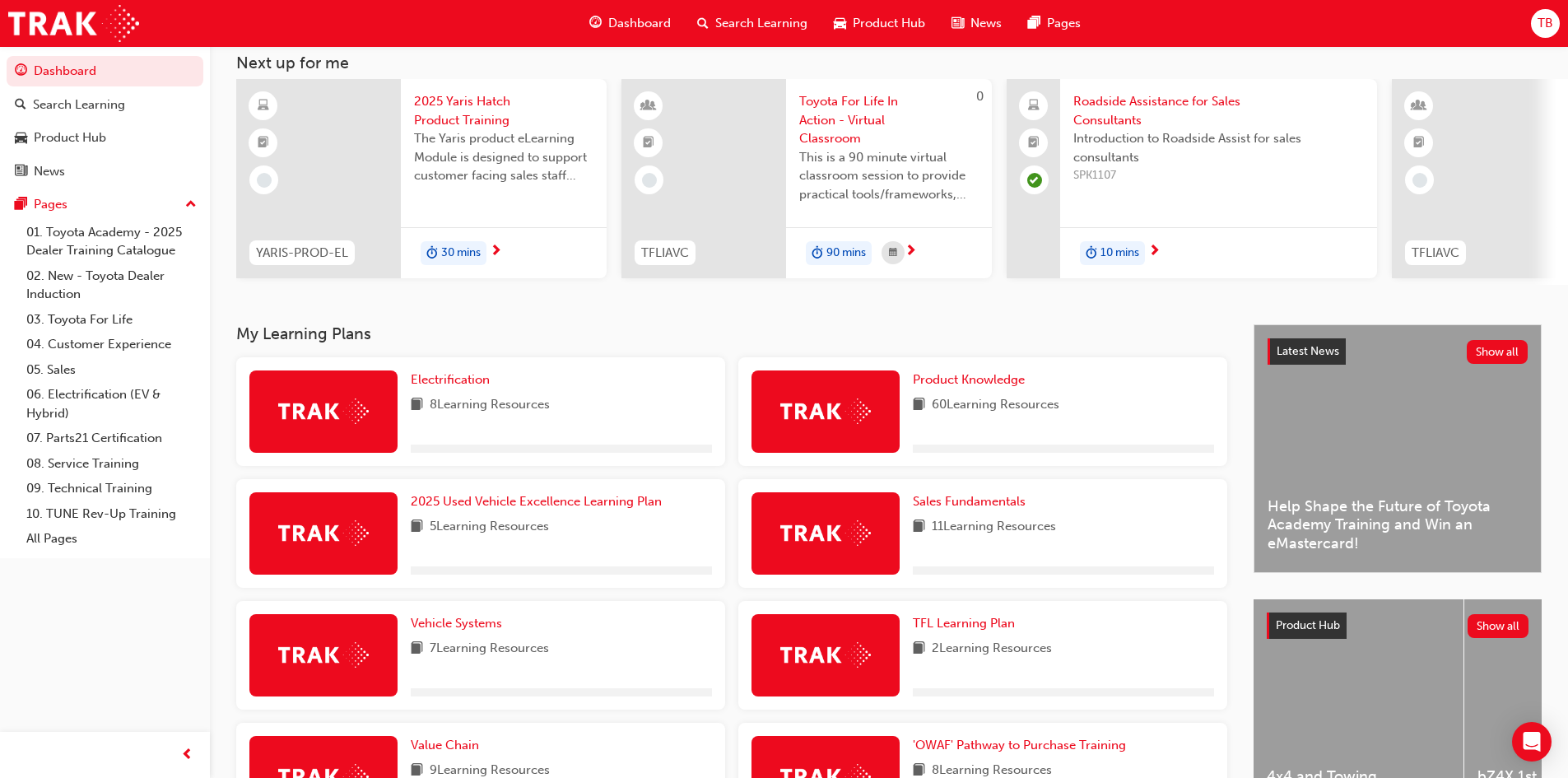
scroll to position [247, 0]
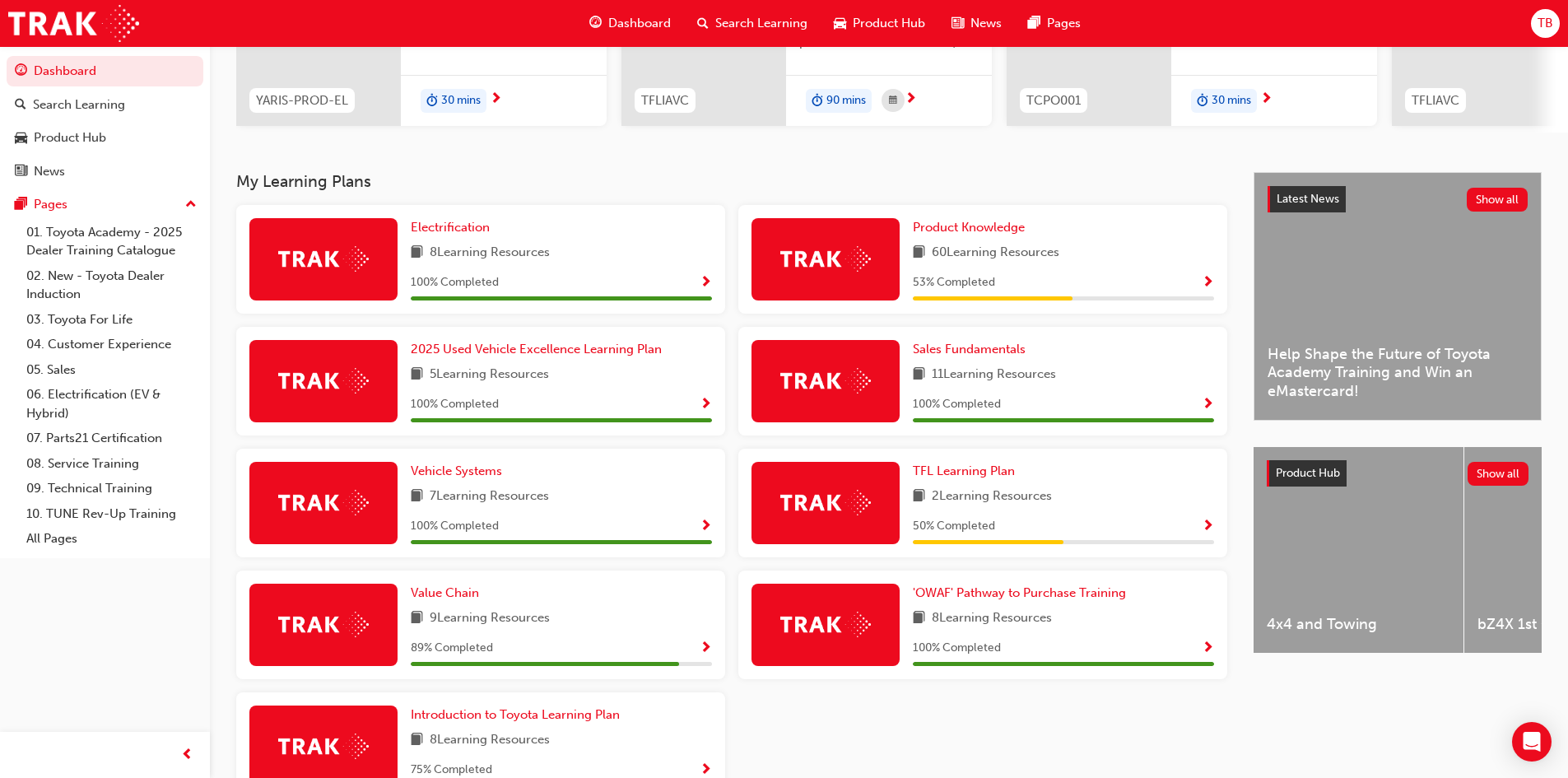
click at [702, 653] on span "Show Progress" at bounding box center [705, 648] width 13 height 15
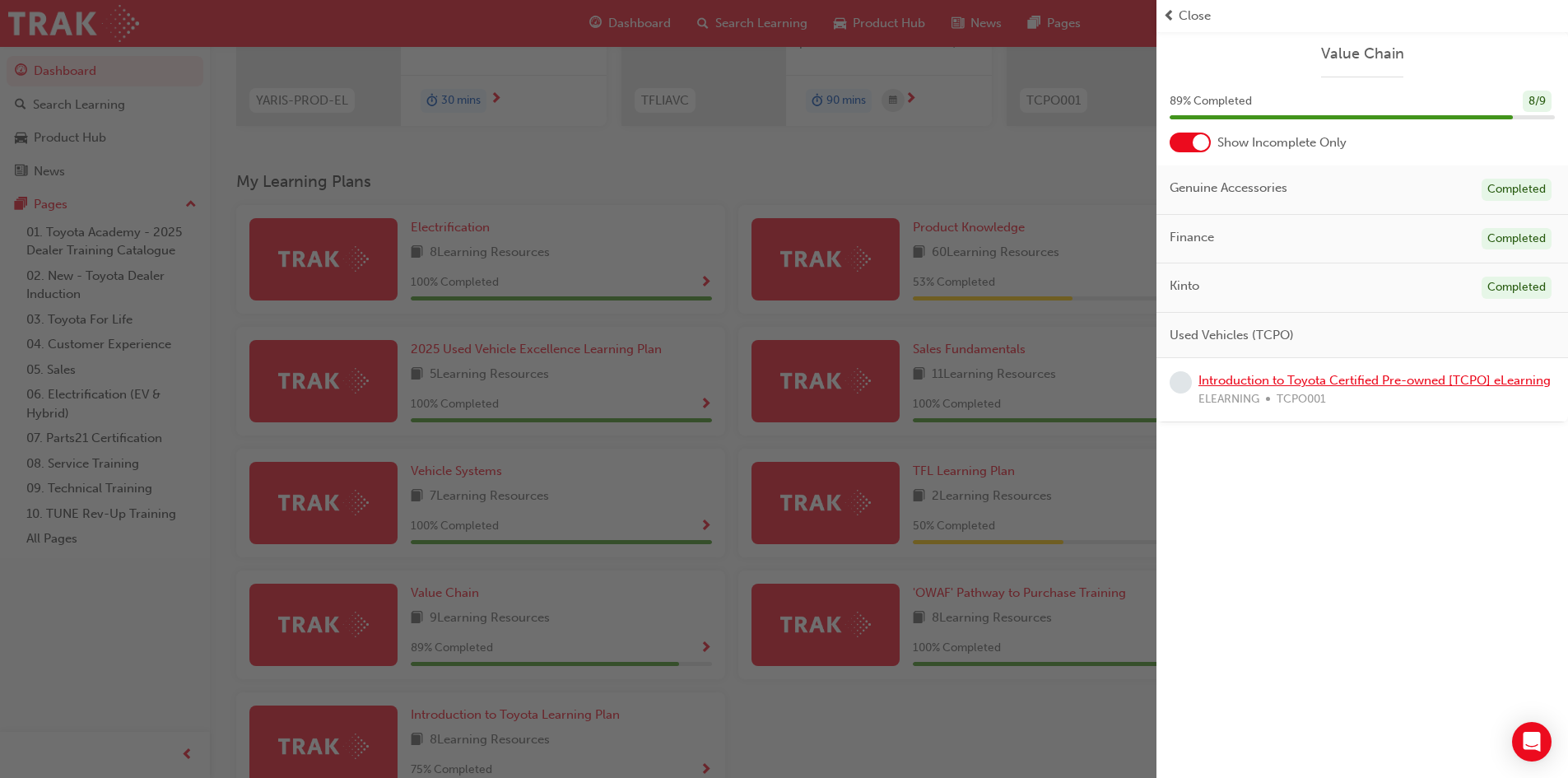
click at [1324, 386] on link "Introduction to Toyota Certified Pre-owned [TCPO] eLearning" at bounding box center [1374, 381] width 352 height 15
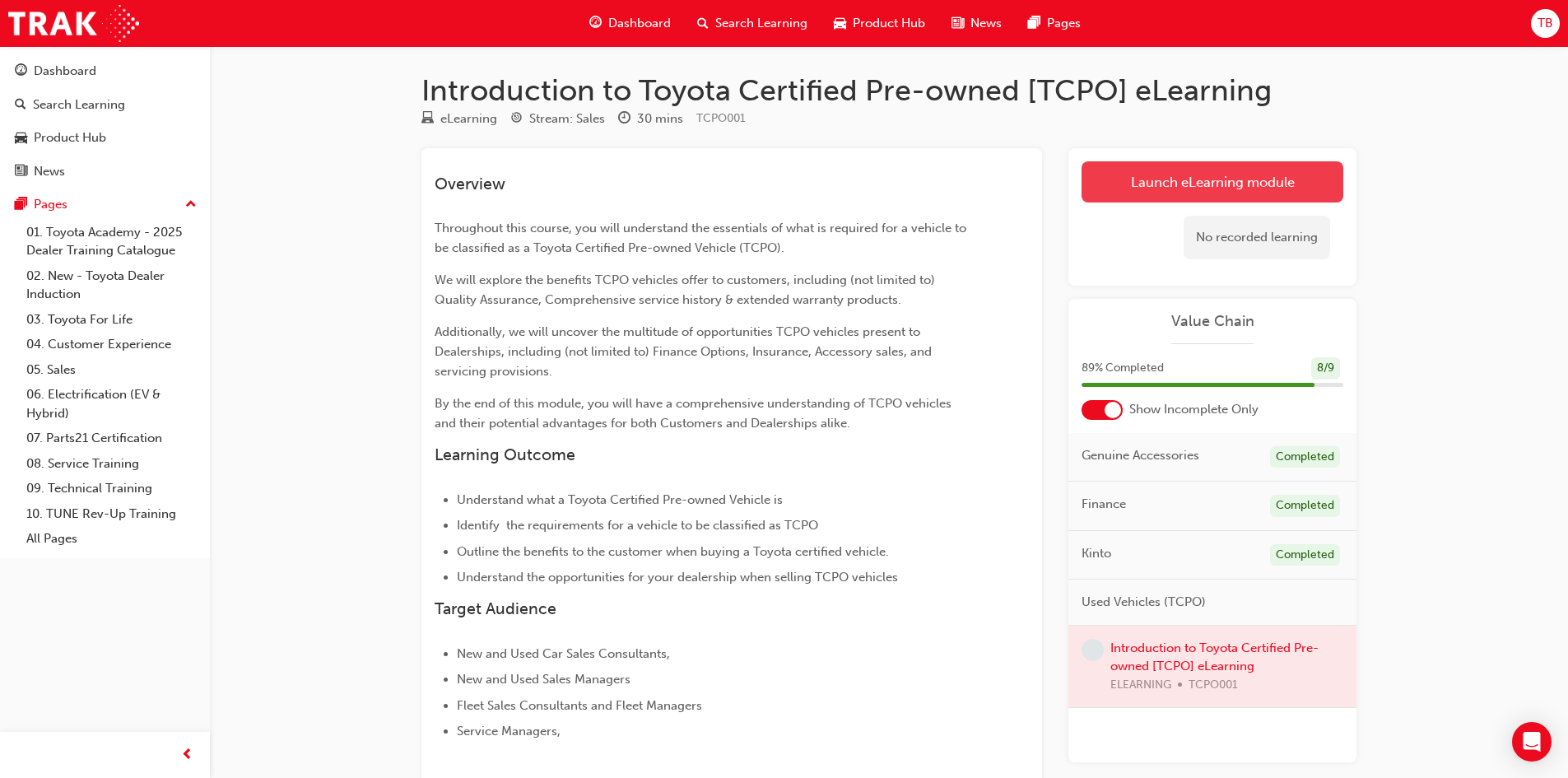
click at [1213, 172] on link "Launch eLearning module" at bounding box center [1212, 182] width 262 height 41
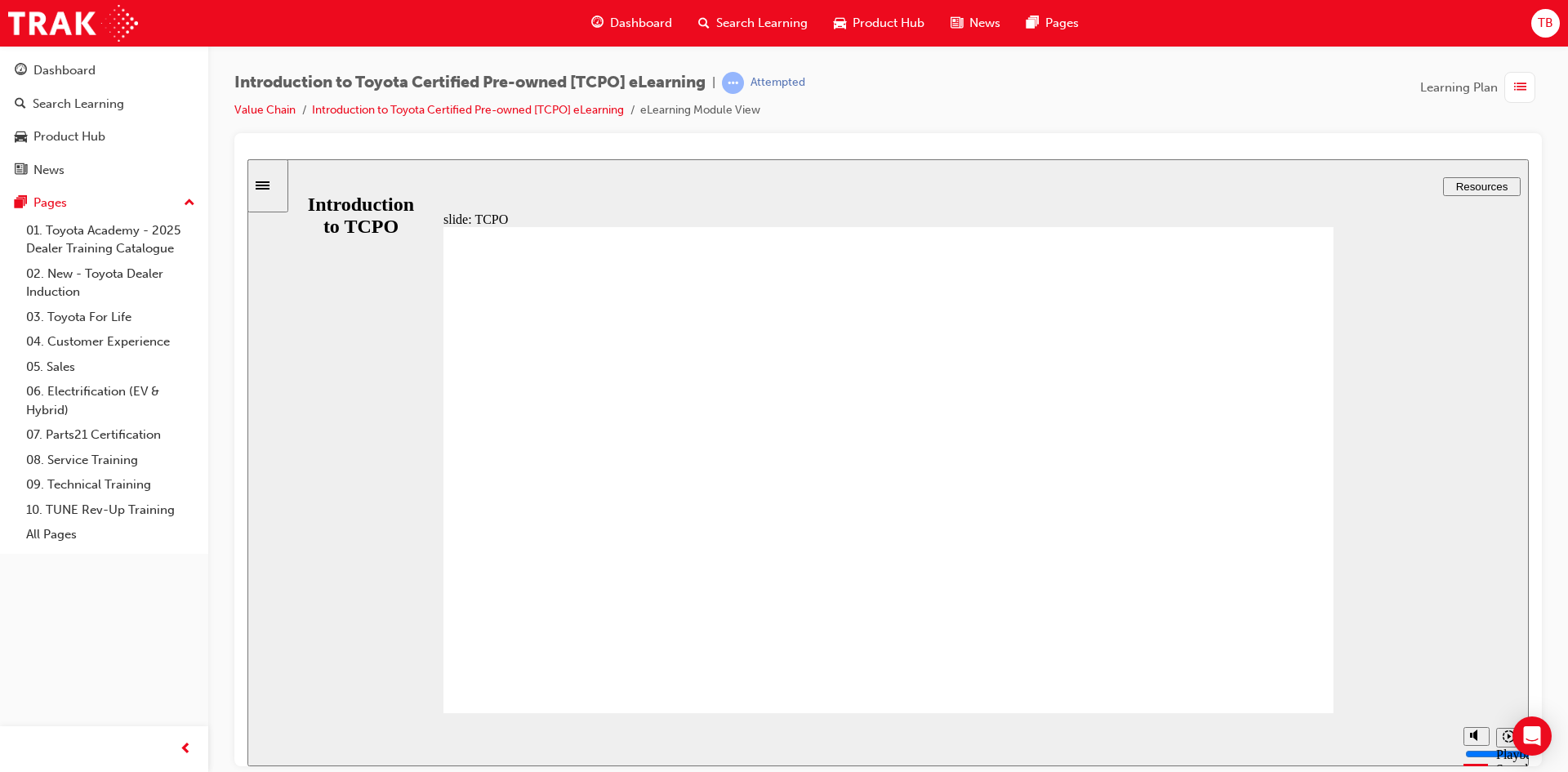
click at [1375, 739] on div "playback controls" at bounding box center [855, 739] width 1199 height 53
click at [1362, 736] on div "playback controls" at bounding box center [855, 739] width 1199 height 53
drag, startPoint x: 1357, startPoint y: 736, endPoint x: 1277, endPoint y: 730, distance: 80.2
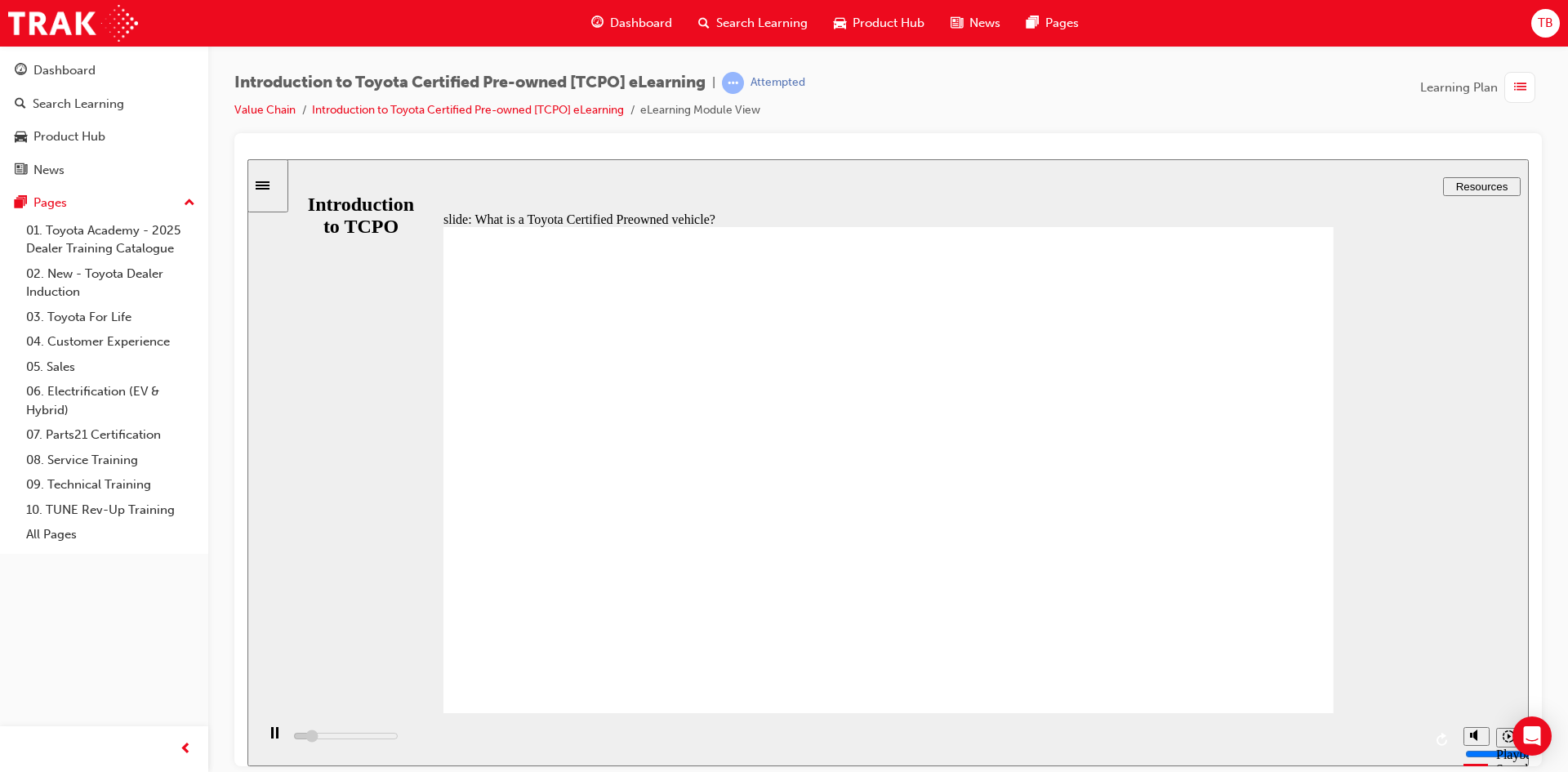
click at [1294, 739] on div "playback controls" at bounding box center [855, 739] width 1199 height 53
click at [1297, 735] on div "playback controls" at bounding box center [855, 739] width 1199 height 53
click at [1295, 739] on div "playback controls" at bounding box center [855, 739] width 1199 height 53
click at [1291, 736] on div "playback controls" at bounding box center [855, 739] width 1199 height 53
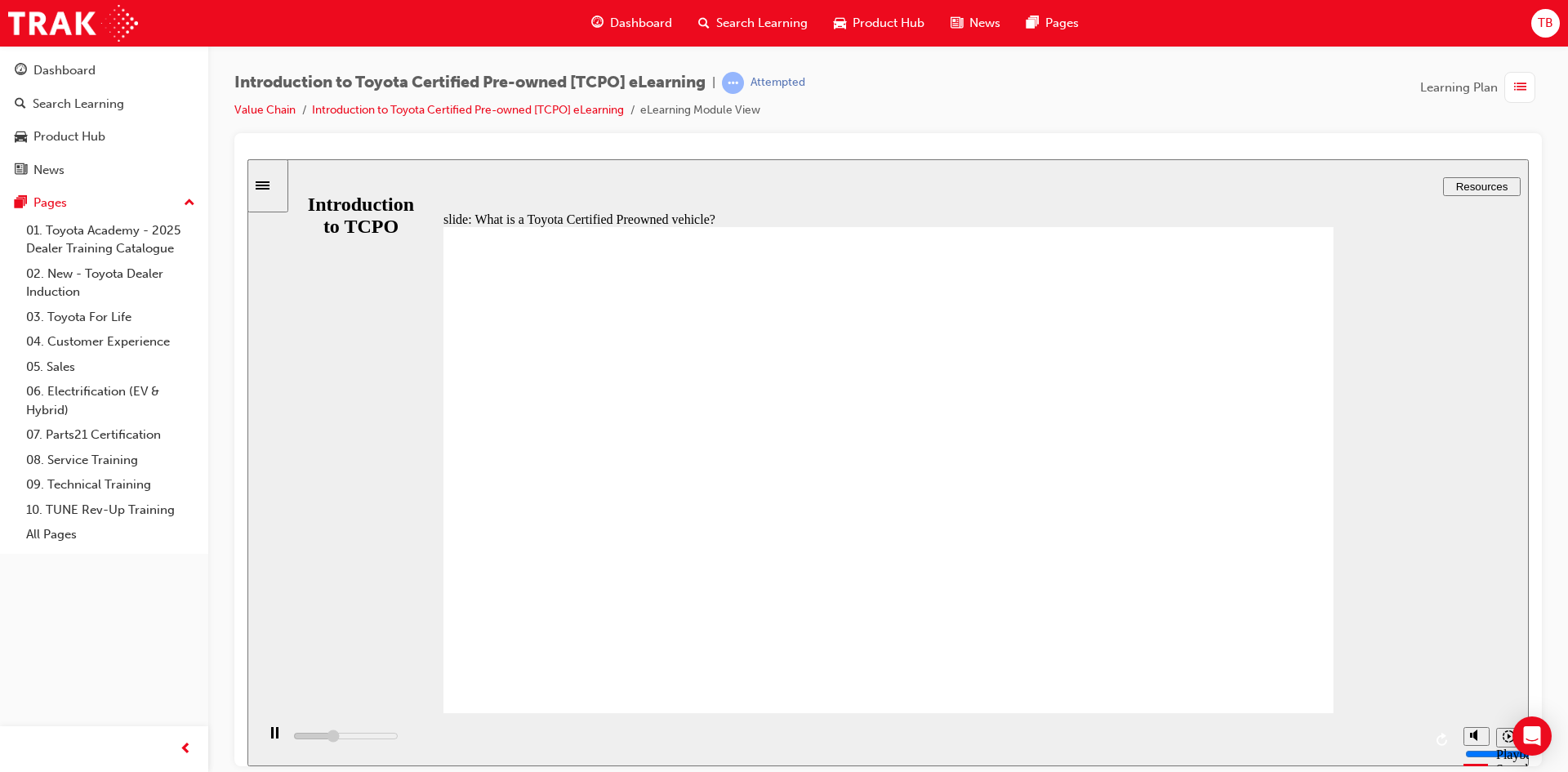
click at [1285, 739] on div "playback controls" at bounding box center [855, 739] width 1199 height 53
click at [718, 737] on div "playback controls" at bounding box center [855, 739] width 1199 height 53
drag, startPoint x: 718, startPoint y: 737, endPoint x: 764, endPoint y: 737, distance: 46.0
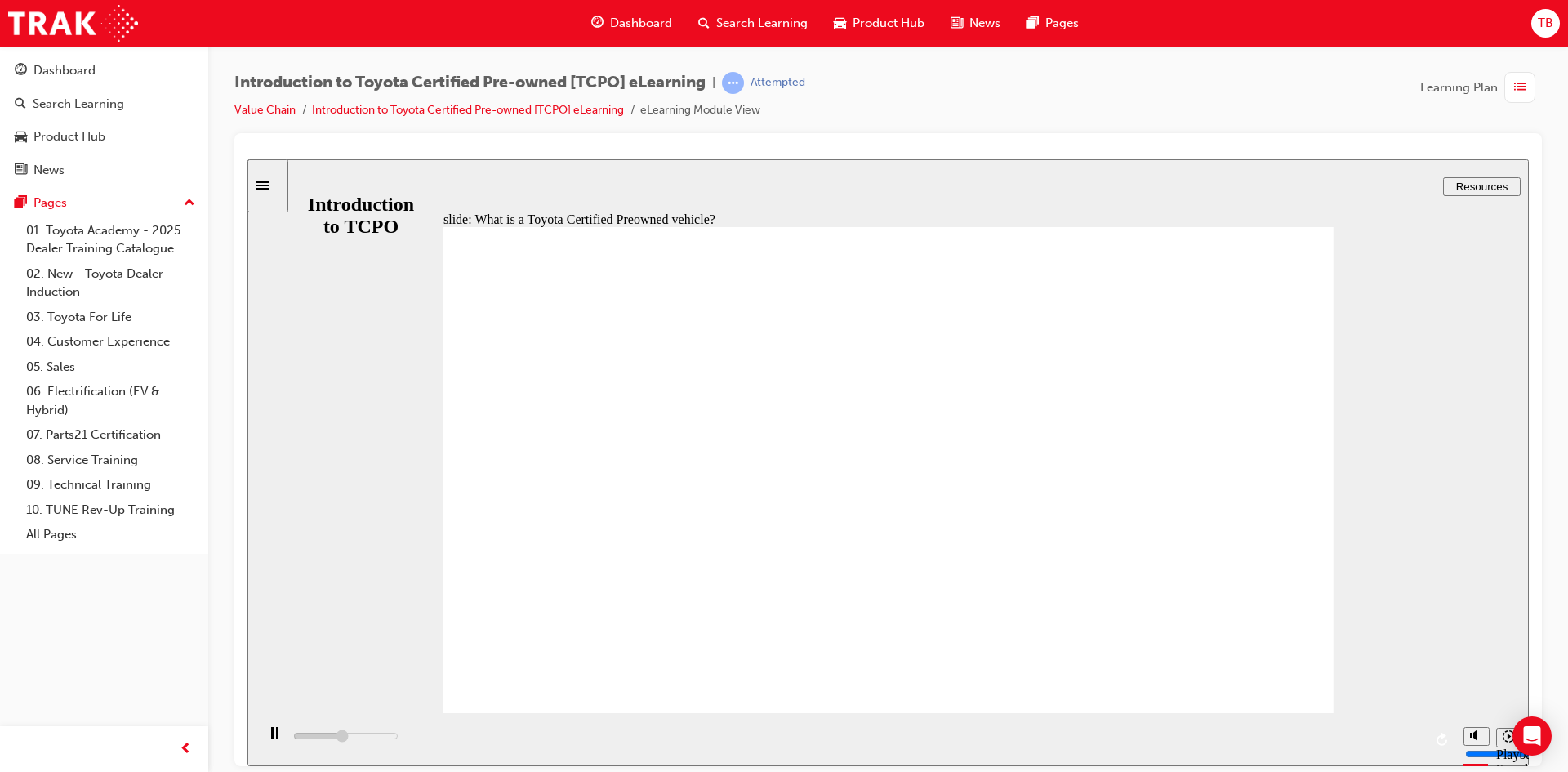
click at [764, 737] on div "playback controls" at bounding box center [855, 739] width 1199 height 53
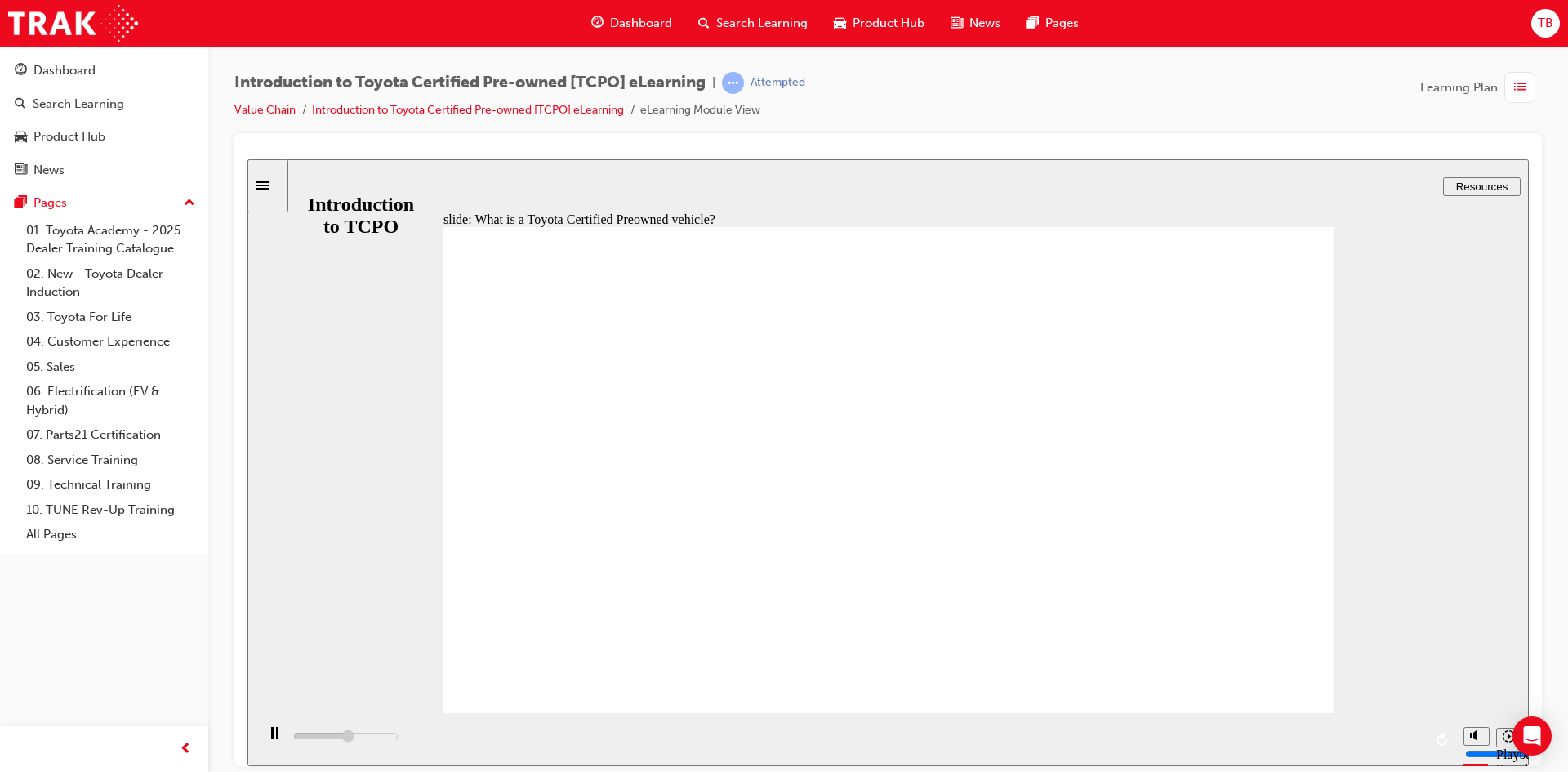
click at [764, 737] on div "playback controls" at bounding box center [855, 739] width 1199 height 53
click at [762, 734] on div "playback controls" at bounding box center [855, 739] width 1199 height 53
click at [762, 736] on div "playback controls" at bounding box center [855, 739] width 1199 height 53
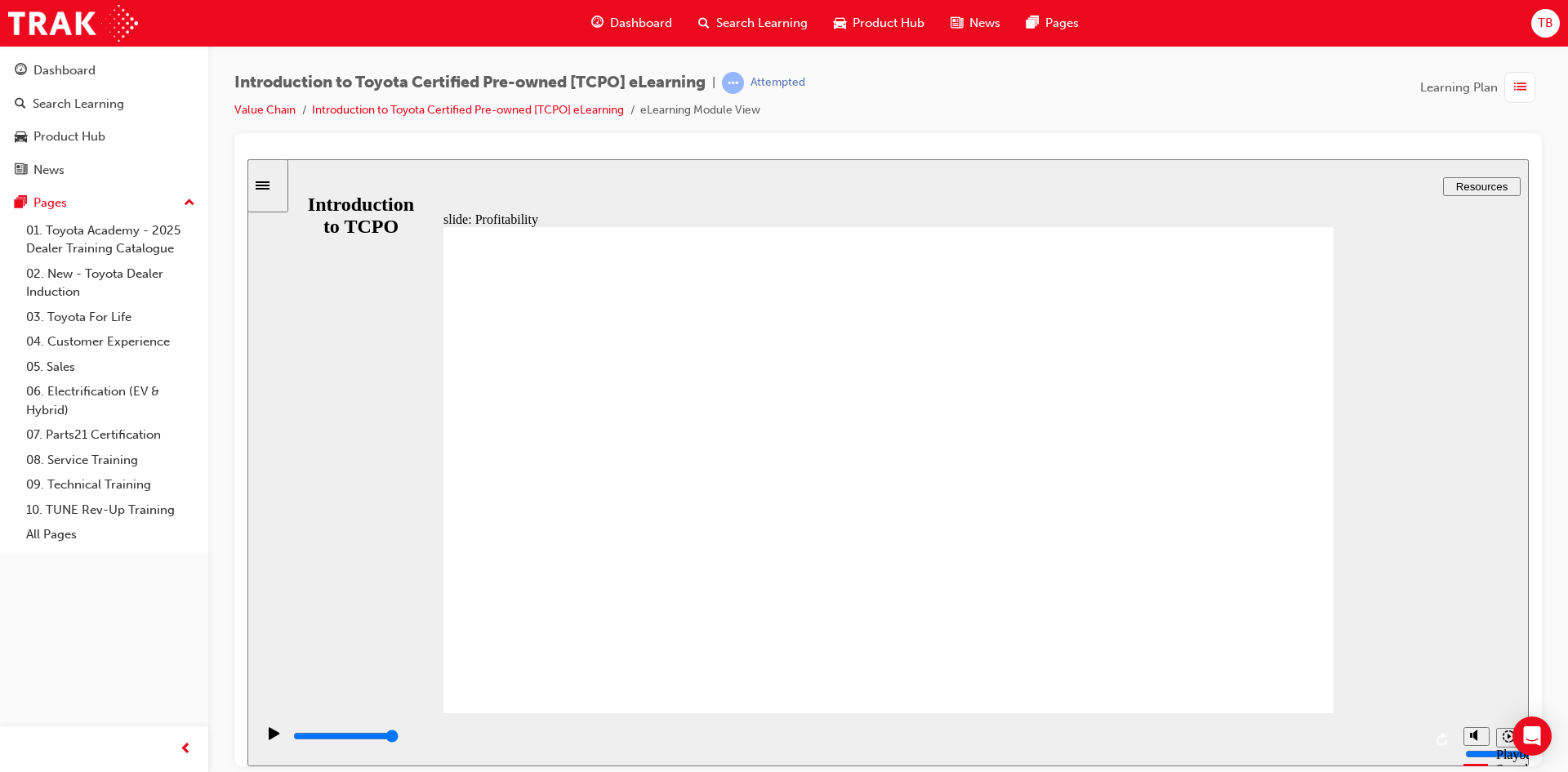
click at [415, 496] on div "slide: Profitability Profitability Used Vehicles is critical to a Dealership’s …" at bounding box center [887, 462] width 1281 height 607
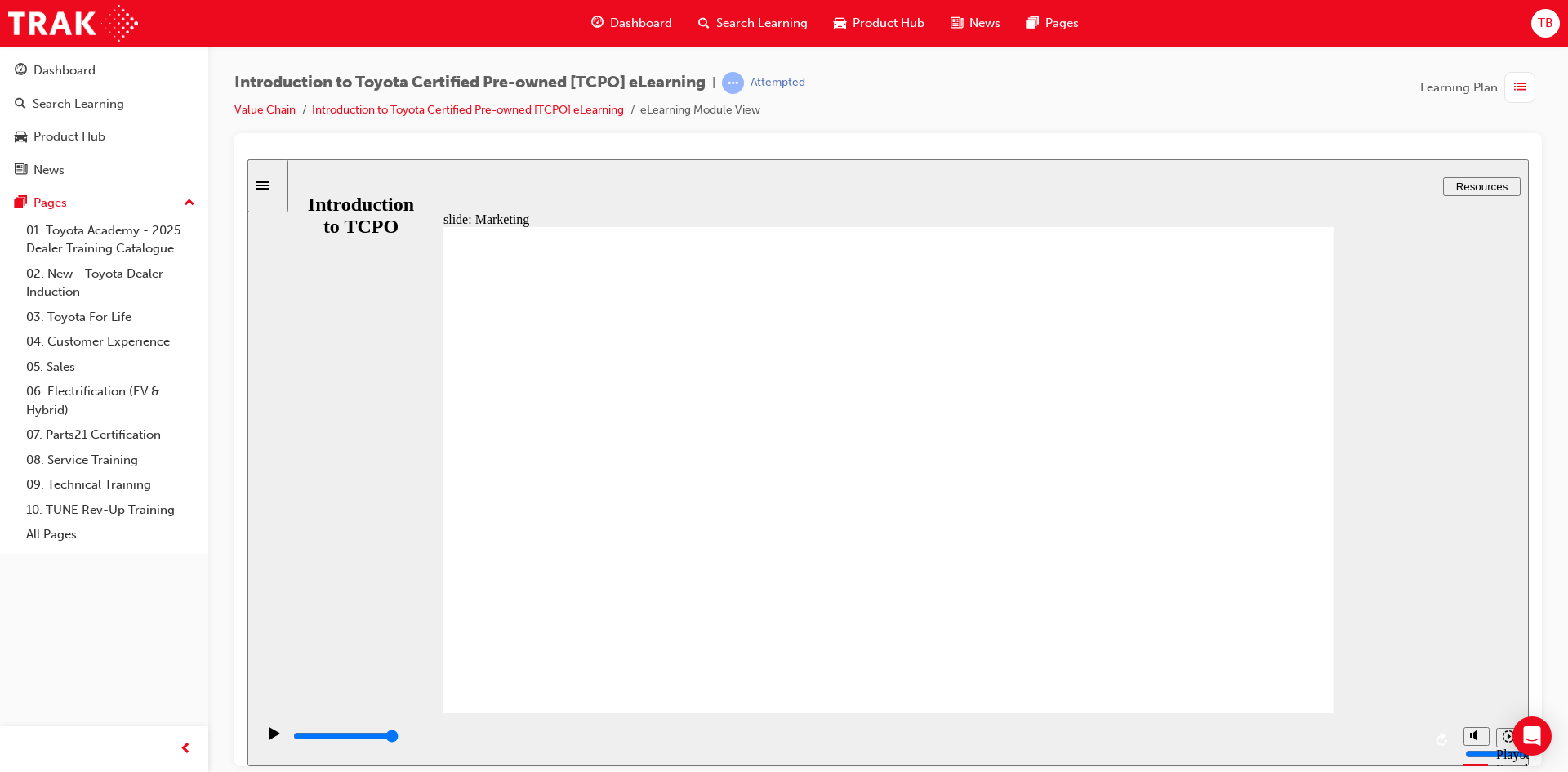
type input "7700"
radio input "true"
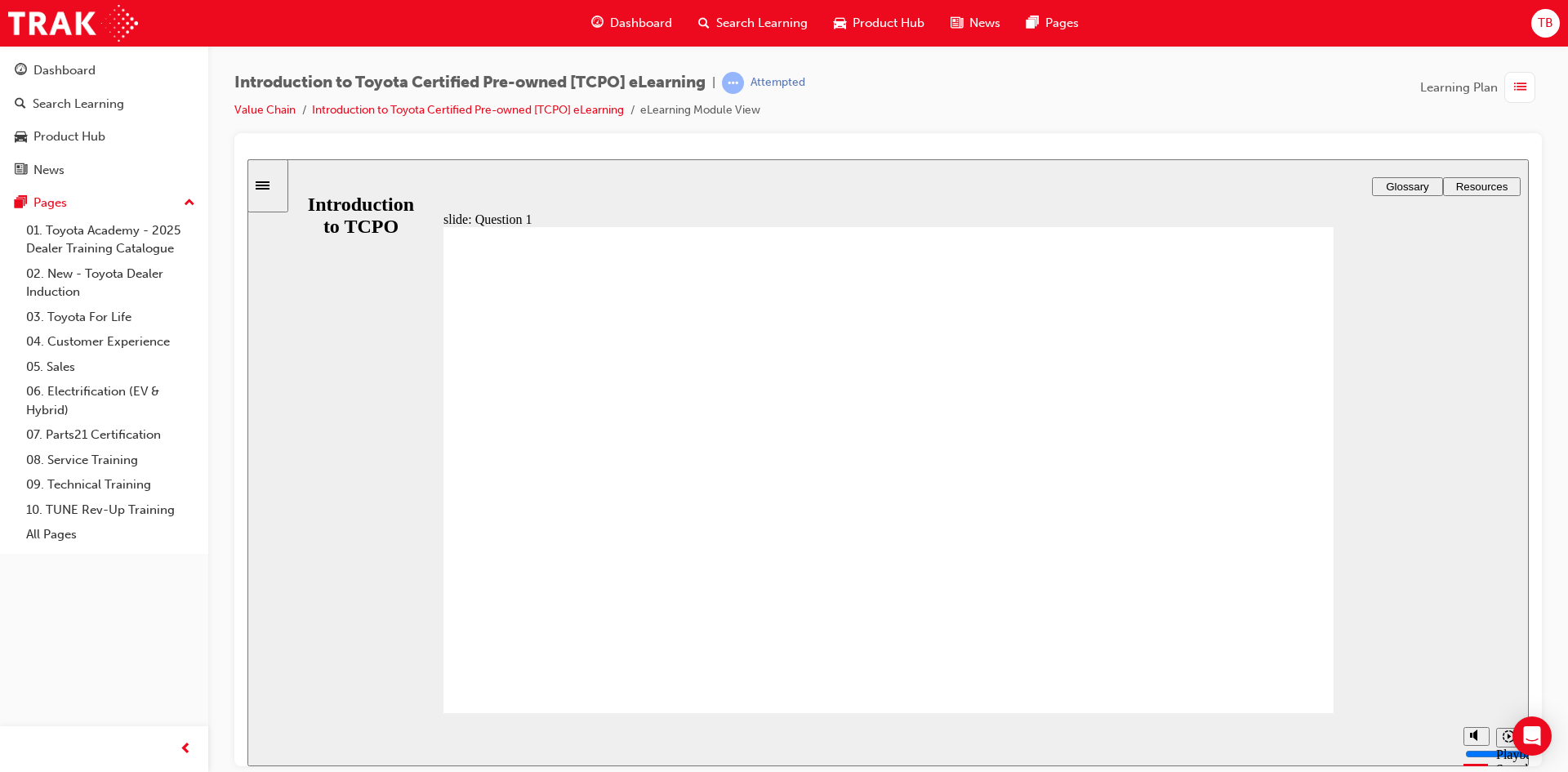
radio input "true"
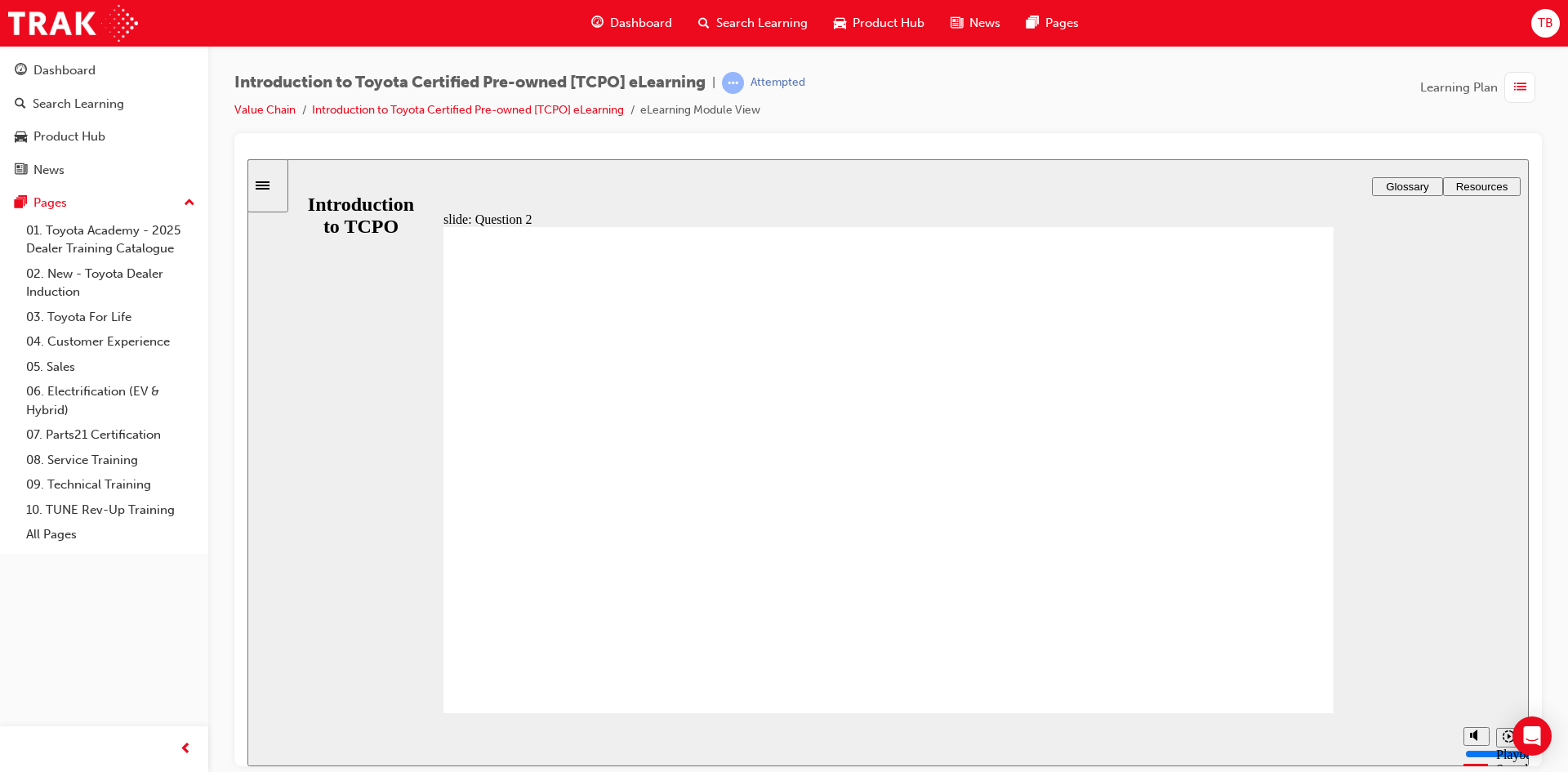
radio input "true"
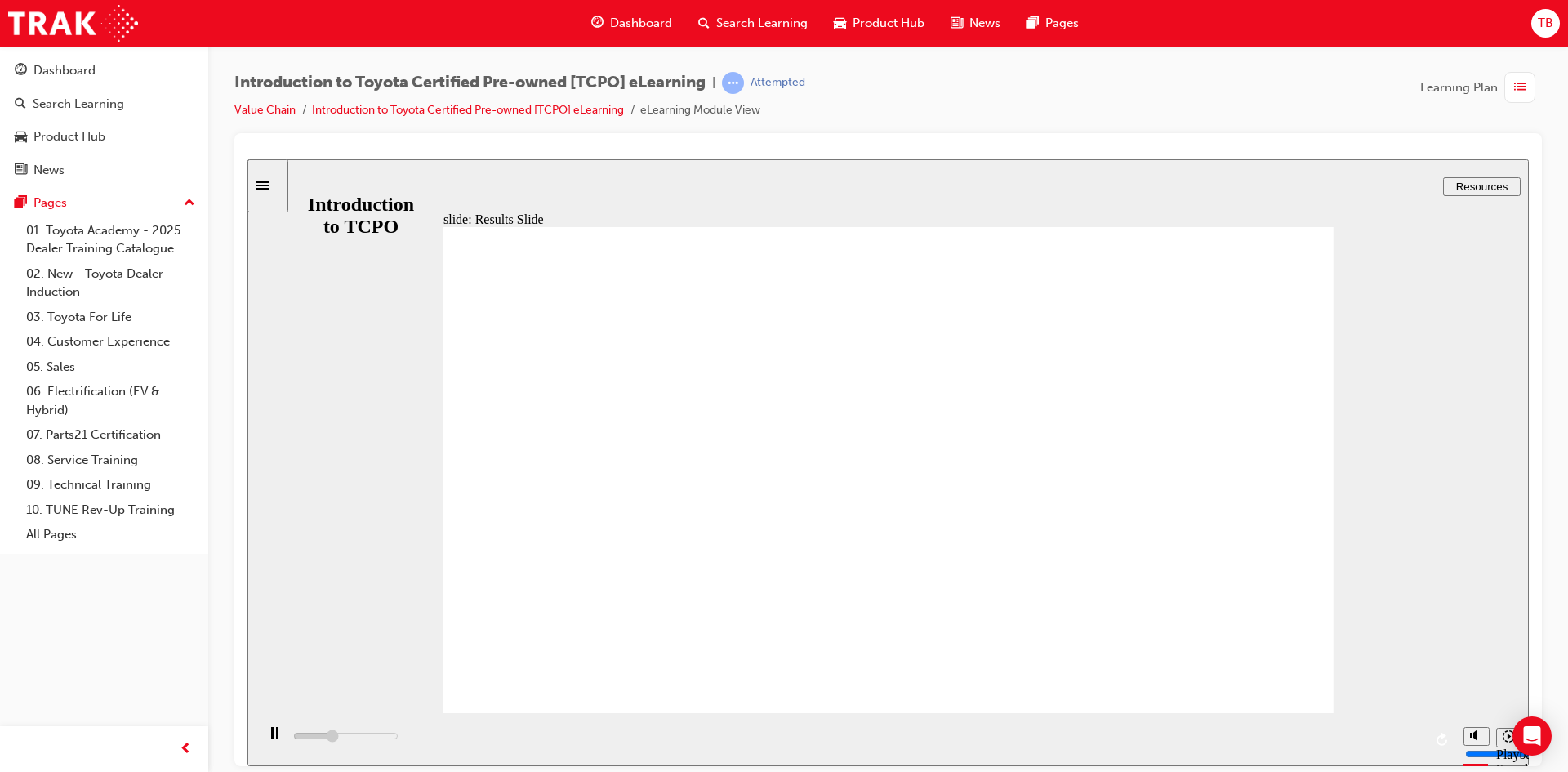
type input "2800"
click at [95, 78] on div "Dashboard" at bounding box center [104, 71] width 178 height 21
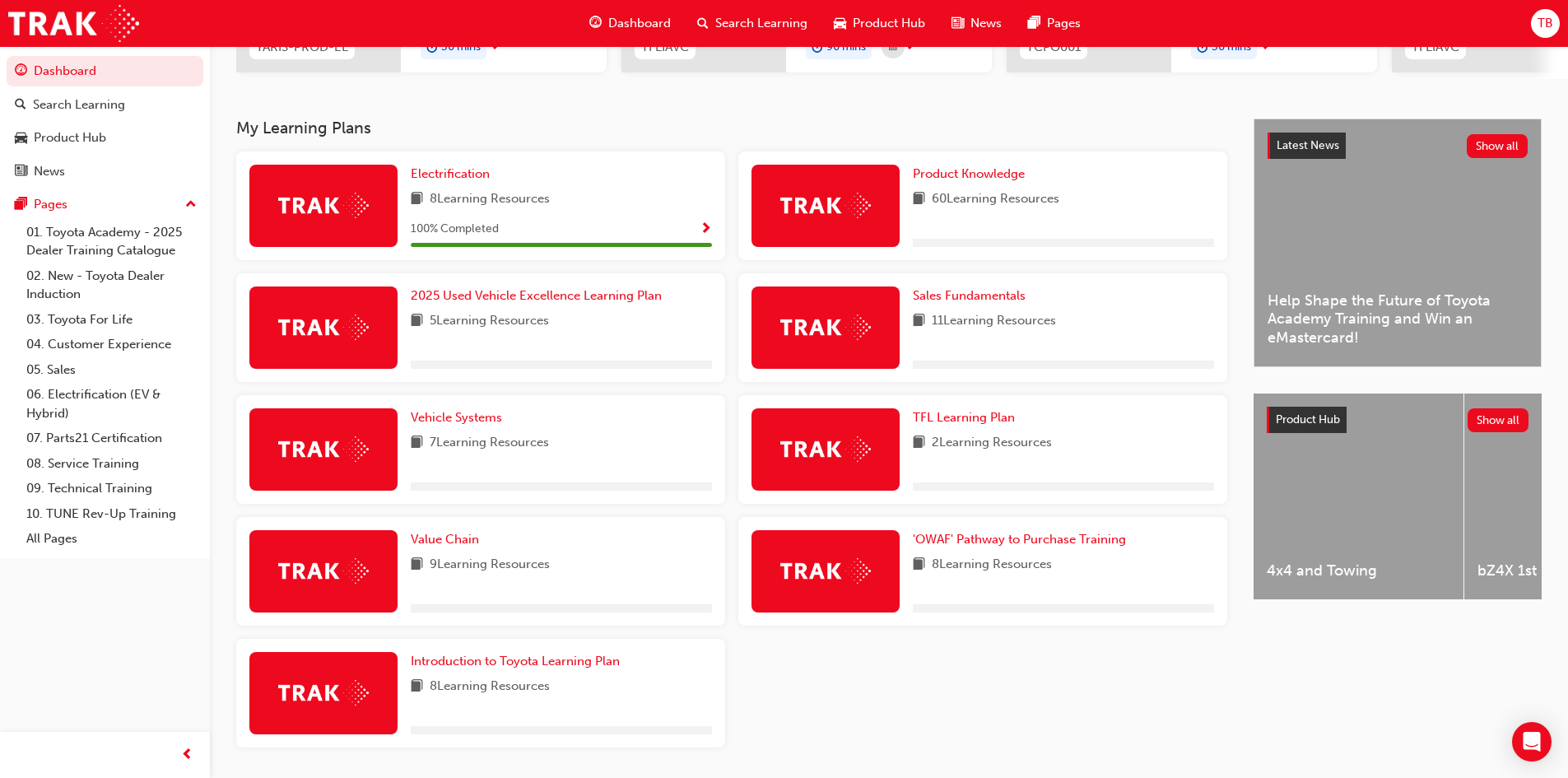
scroll to position [329, 0]
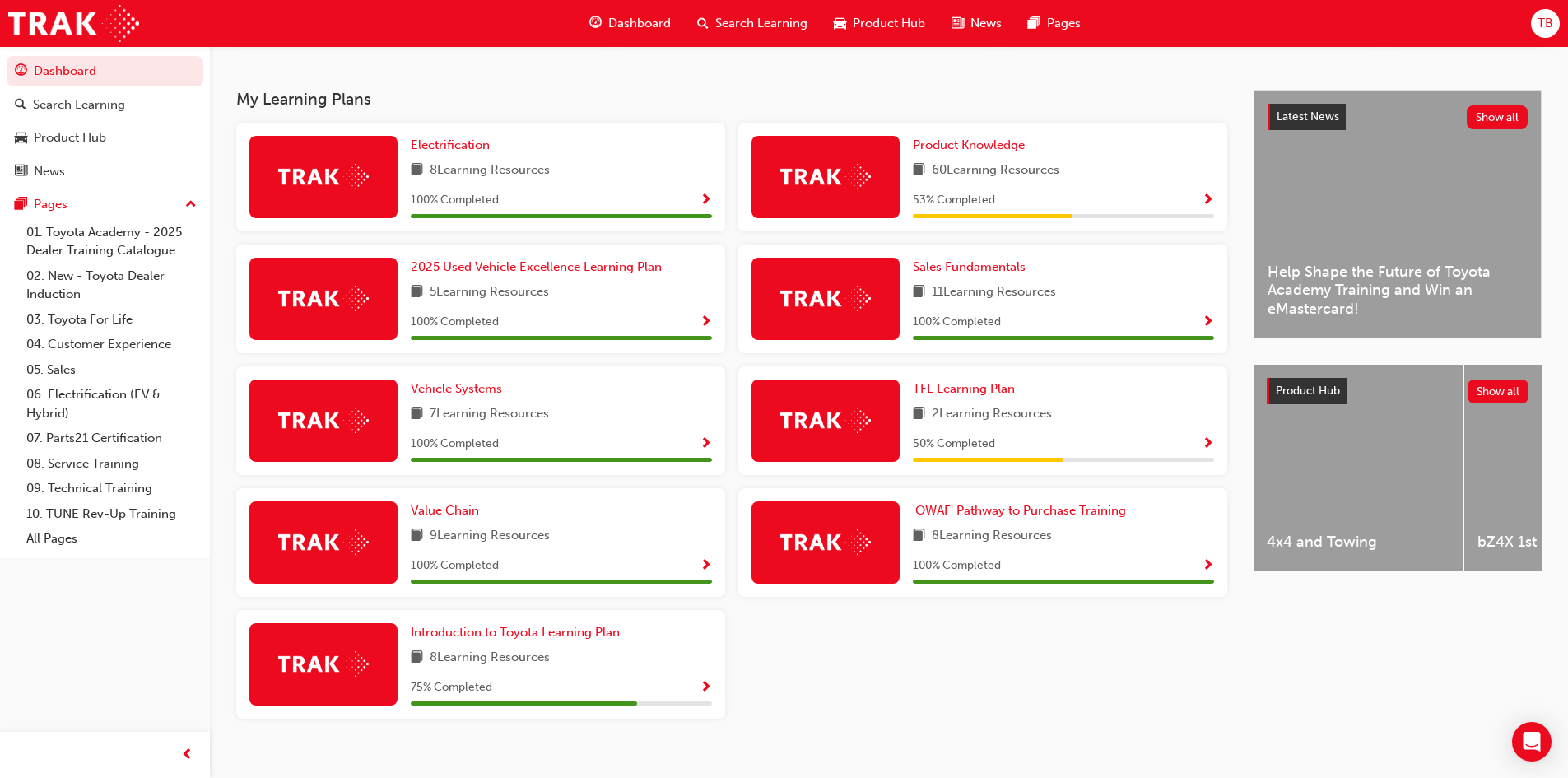
click at [710, 688] on span "Show Progress" at bounding box center [705, 688] width 13 height 15
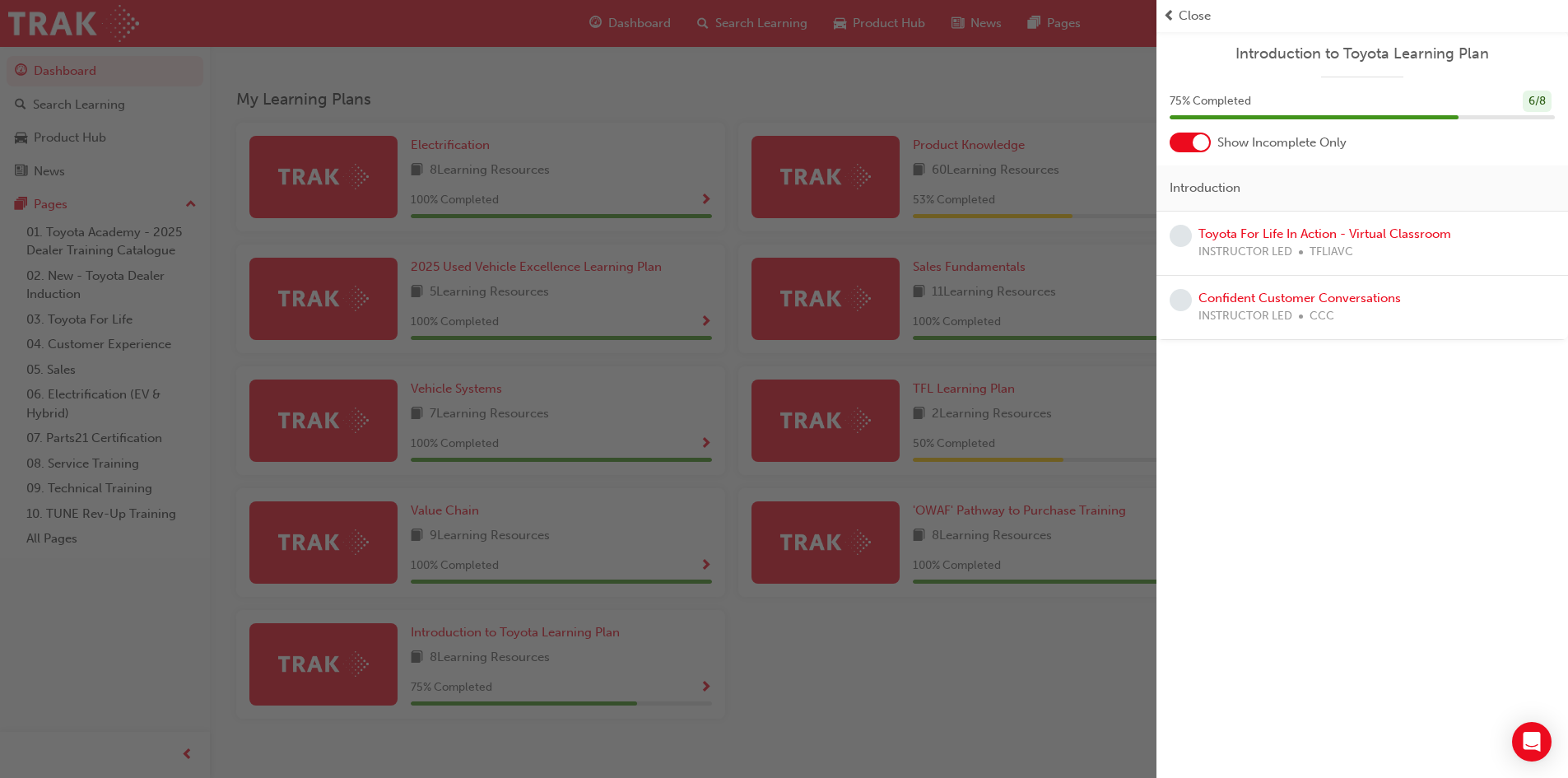
click at [966, 643] on div "button" at bounding box center [578, 389] width 1156 height 778
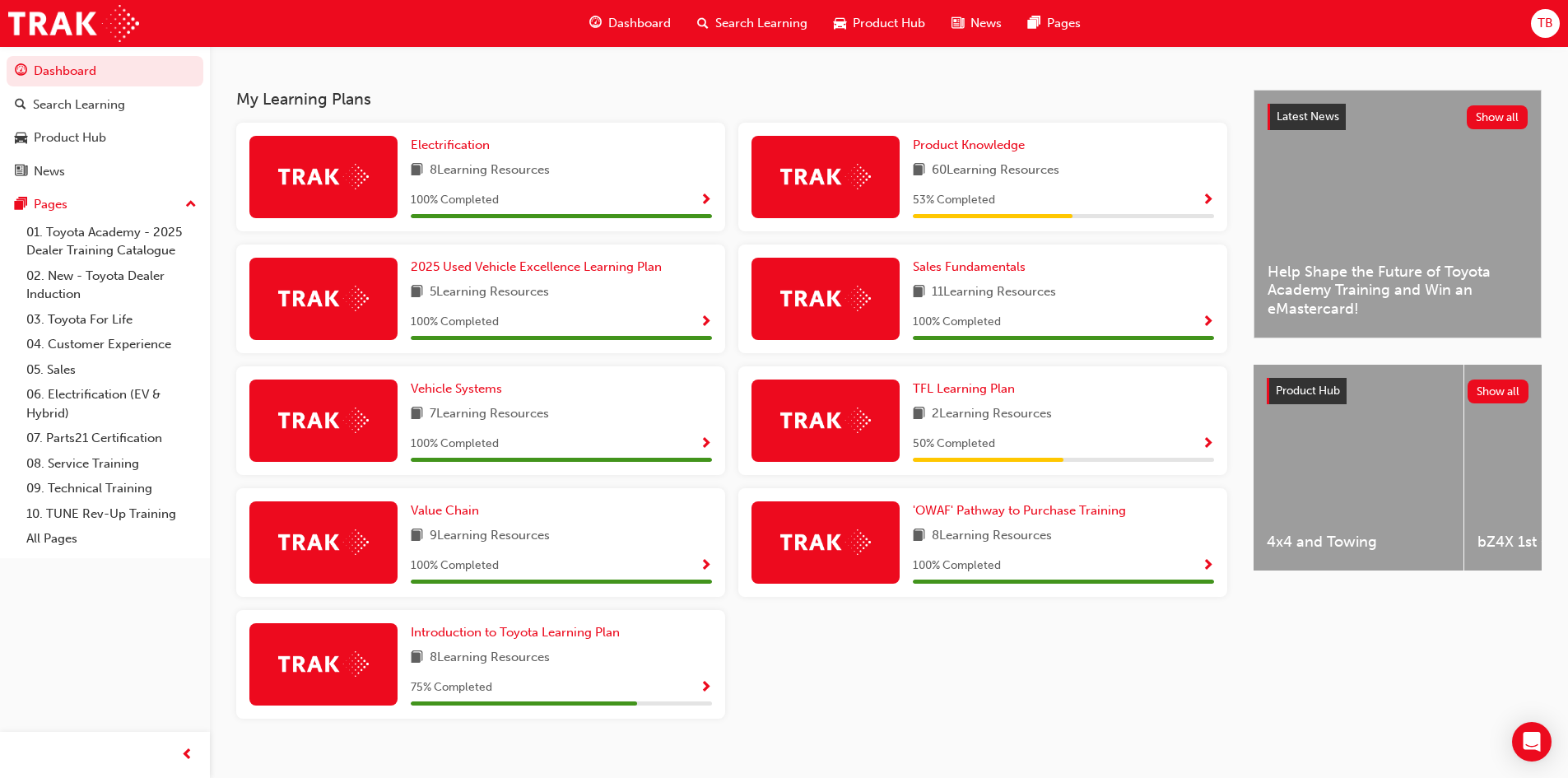
click at [1207, 444] on span "Show Progress" at bounding box center [1207, 444] width 13 height 15
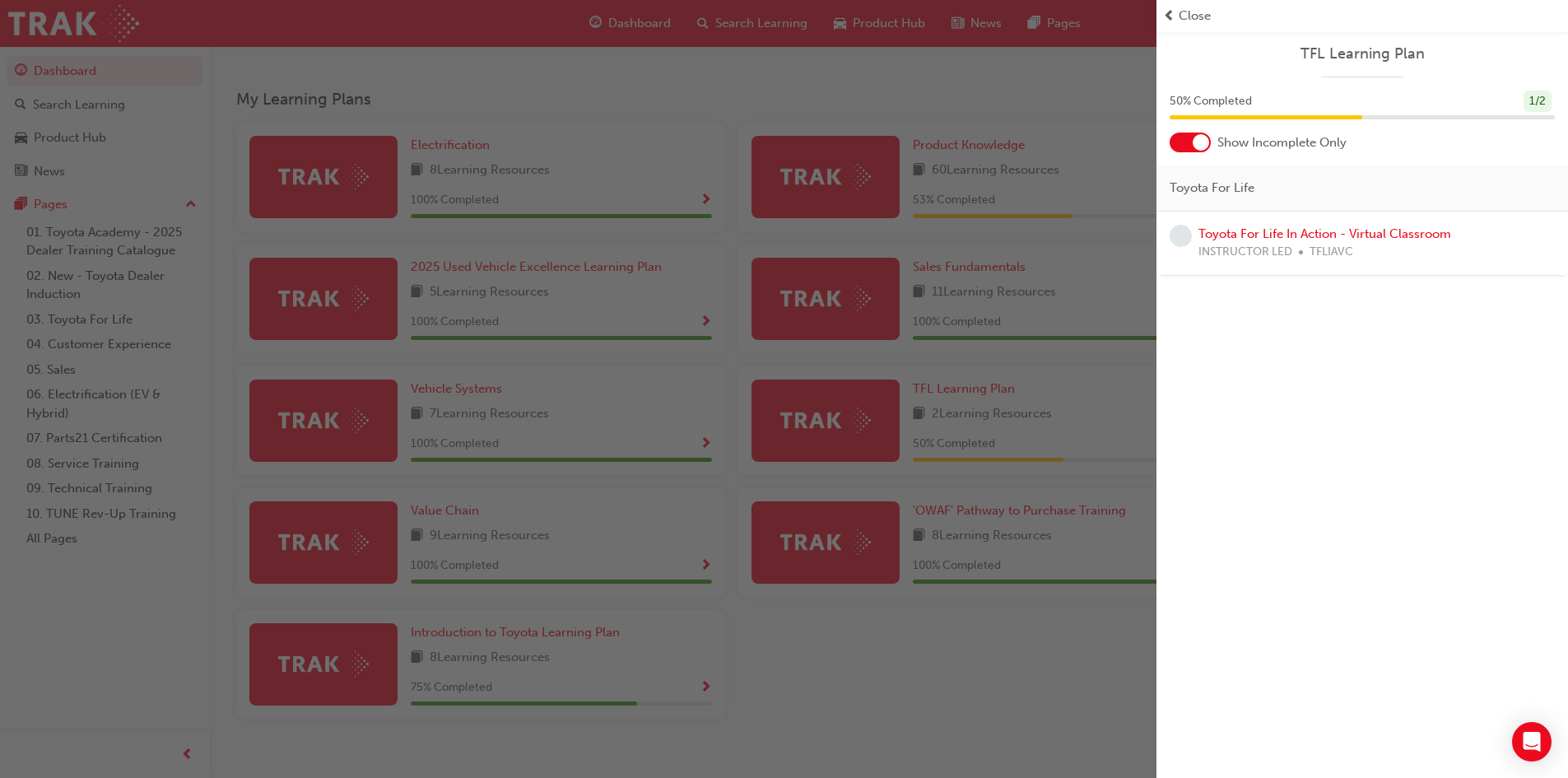
click at [1068, 632] on div "button" at bounding box center [578, 389] width 1156 height 778
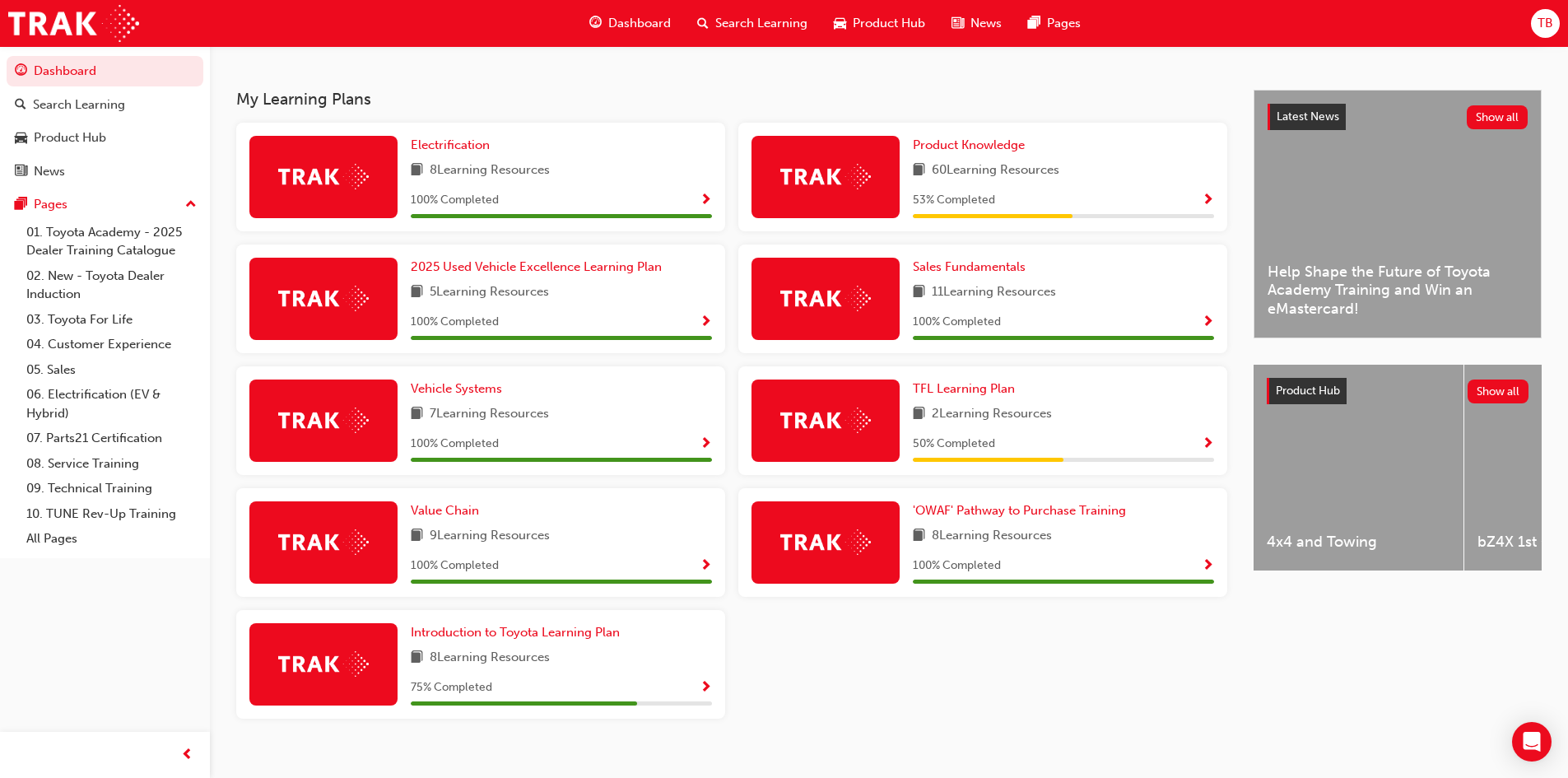
click at [1209, 195] on div "Product Knowledge 60 Learning Resources 53 % Completed" at bounding box center [1063, 177] width 301 height 82
click at [1214, 203] on div "Product Knowledge 60 Learning Resources 53 % Completed" at bounding box center [982, 177] width 489 height 109
click at [1203, 206] on span "Show Progress" at bounding box center [1207, 201] width 13 height 15
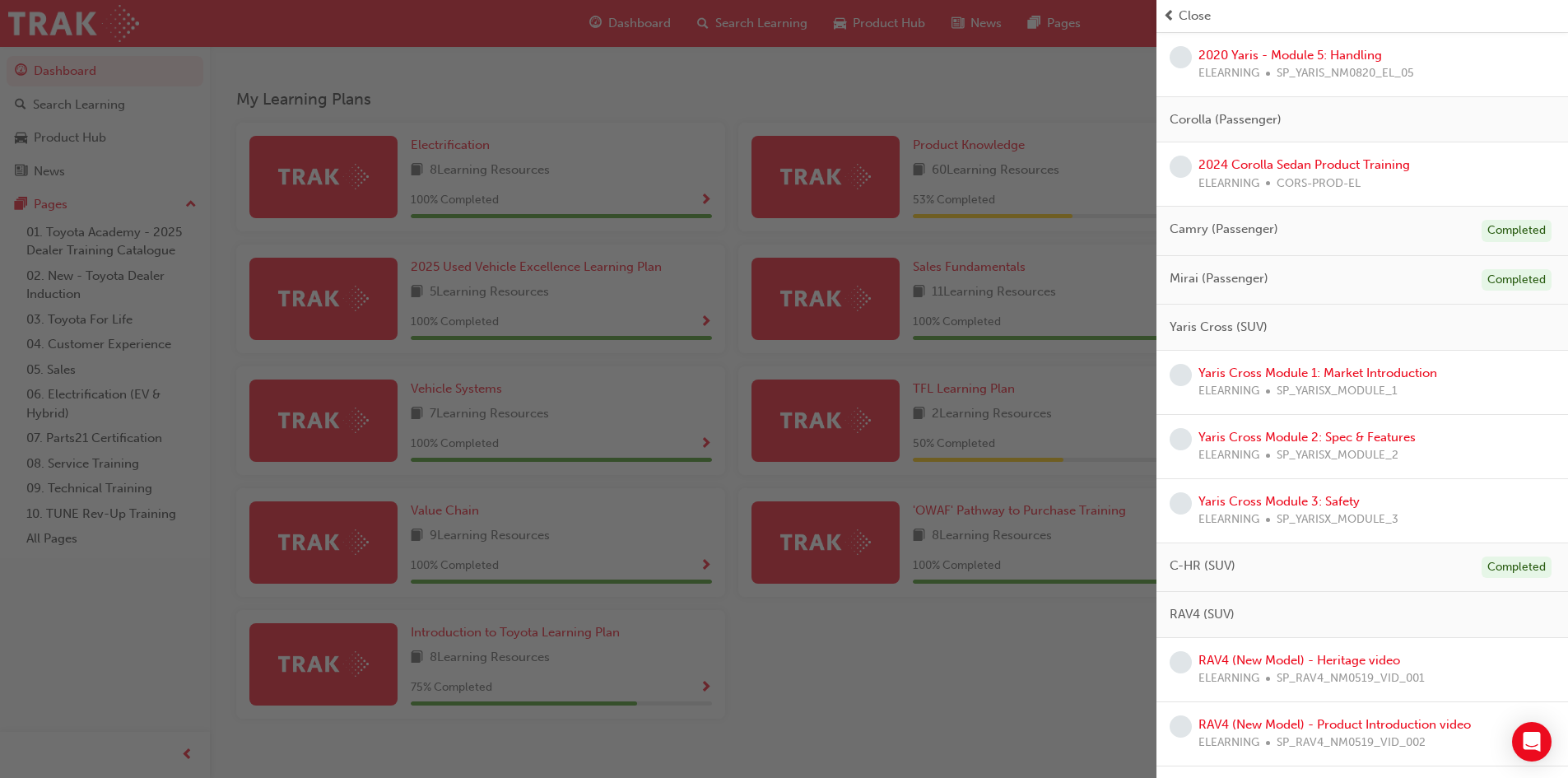
scroll to position [0, 0]
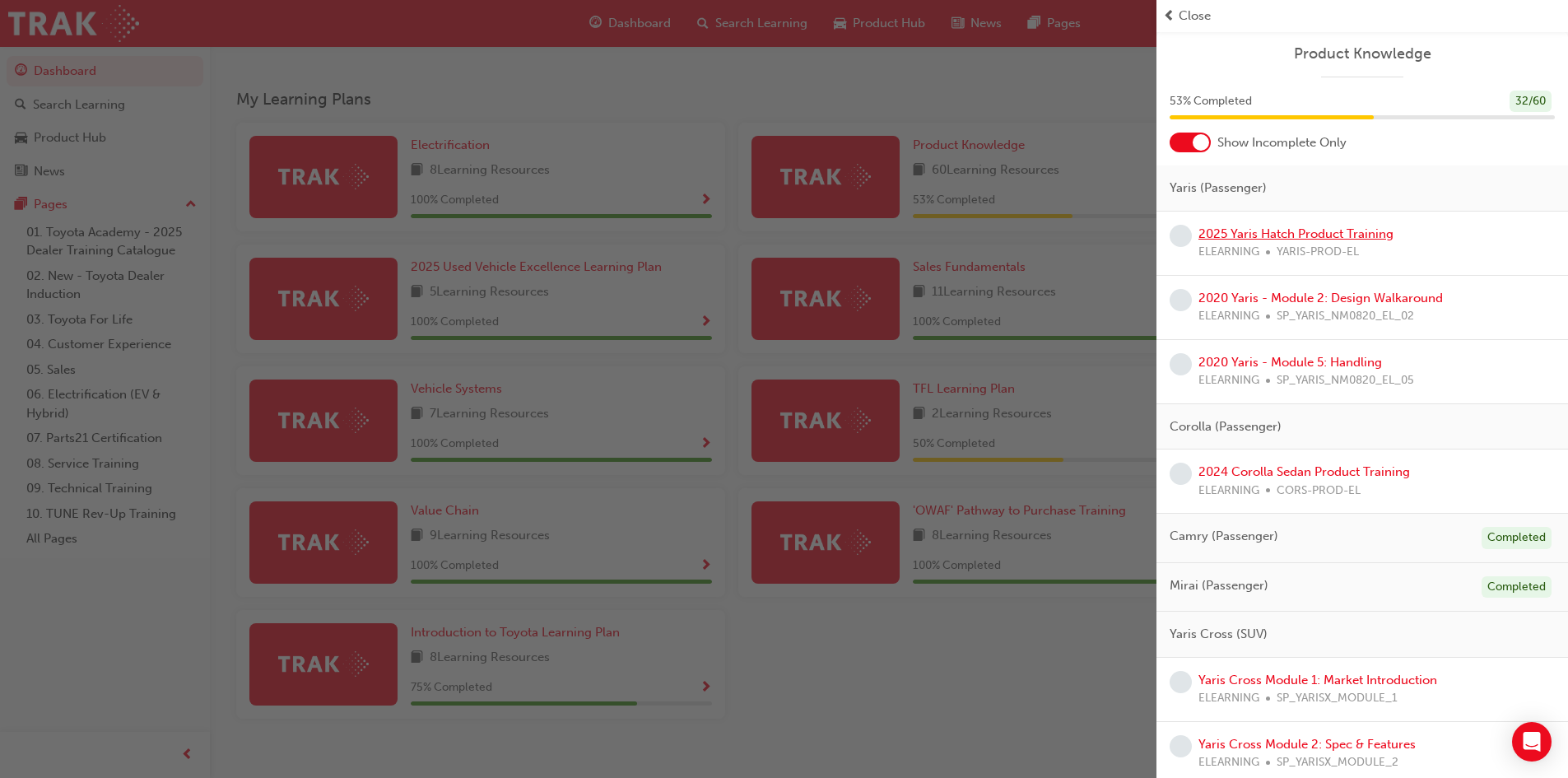
click at [1299, 227] on link "2025 Yaris Hatch Product Training" at bounding box center [1295, 234] width 195 height 15
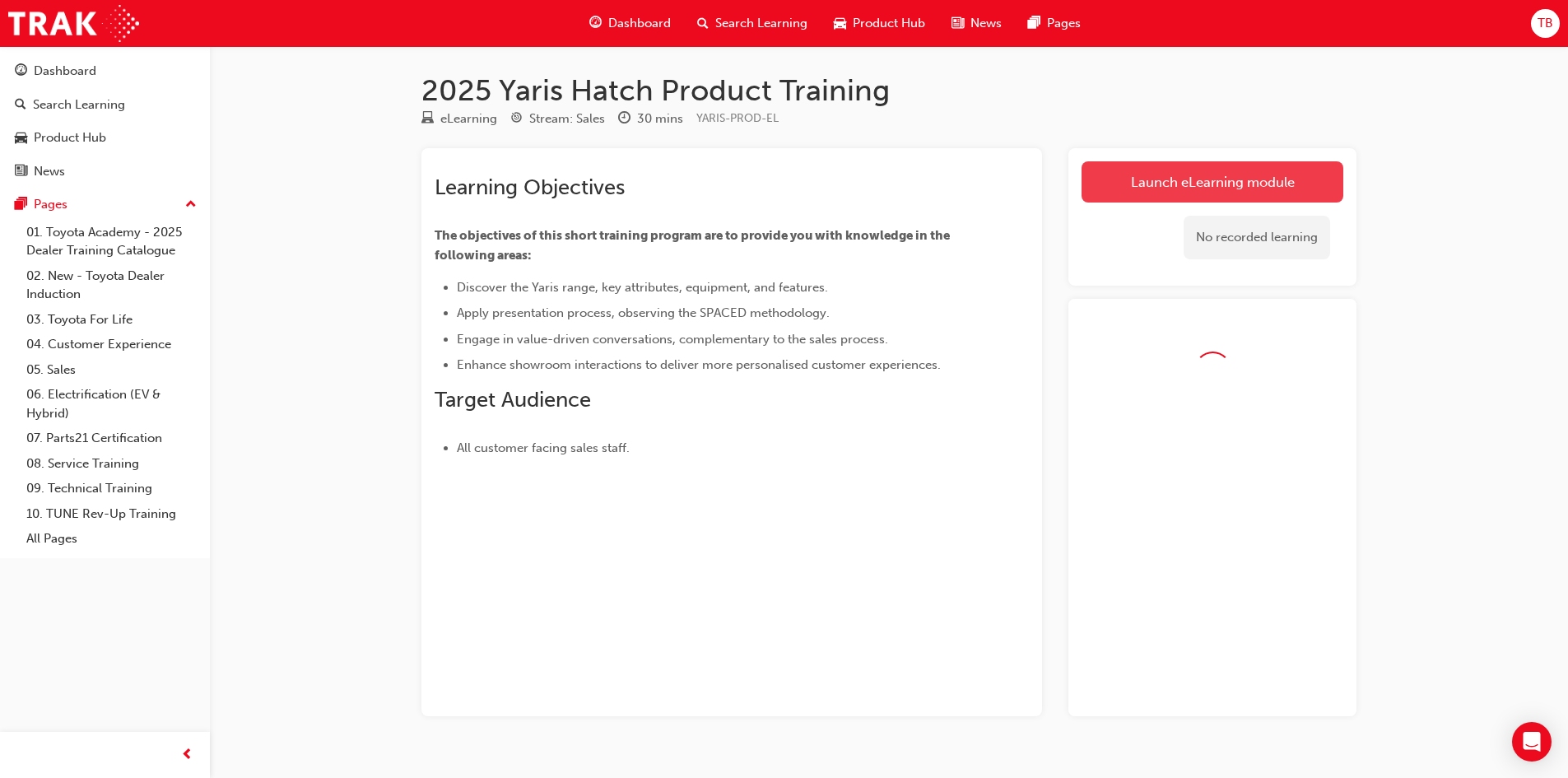
click at [1162, 184] on link "Launch eLearning module" at bounding box center [1212, 182] width 262 height 41
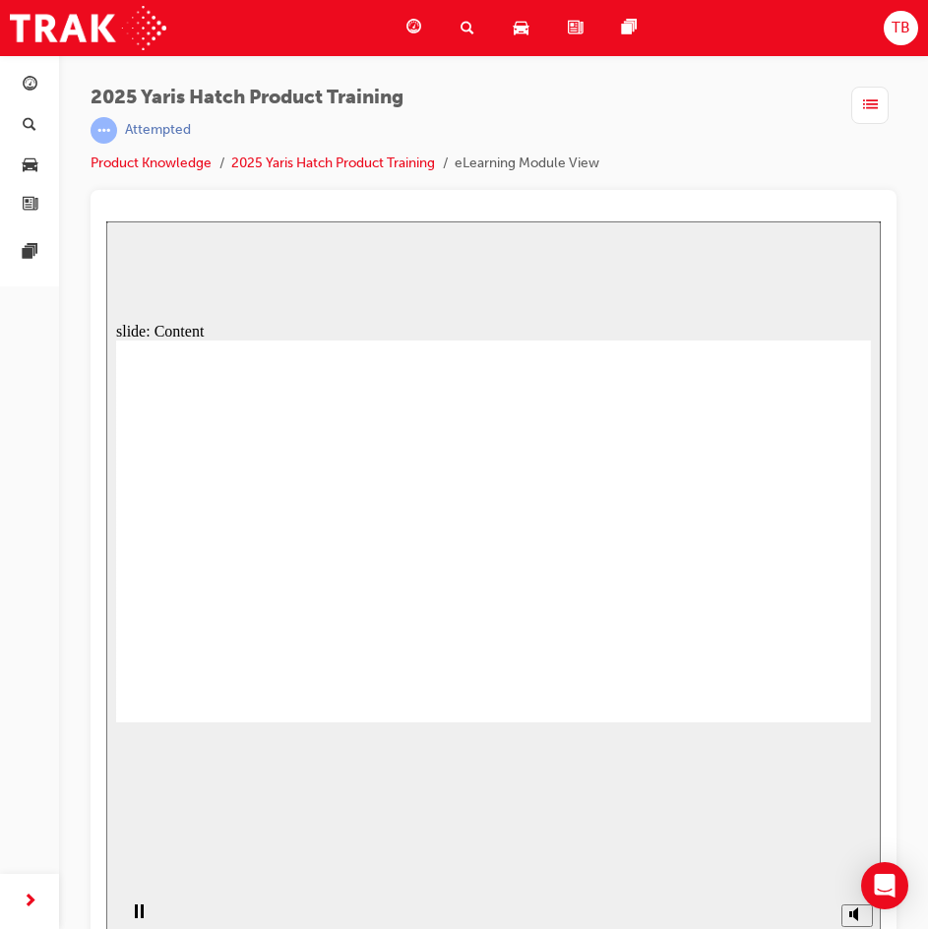
drag, startPoint x: 816, startPoint y: 706, endPoint x: 817, endPoint y: 696, distance: 9.9
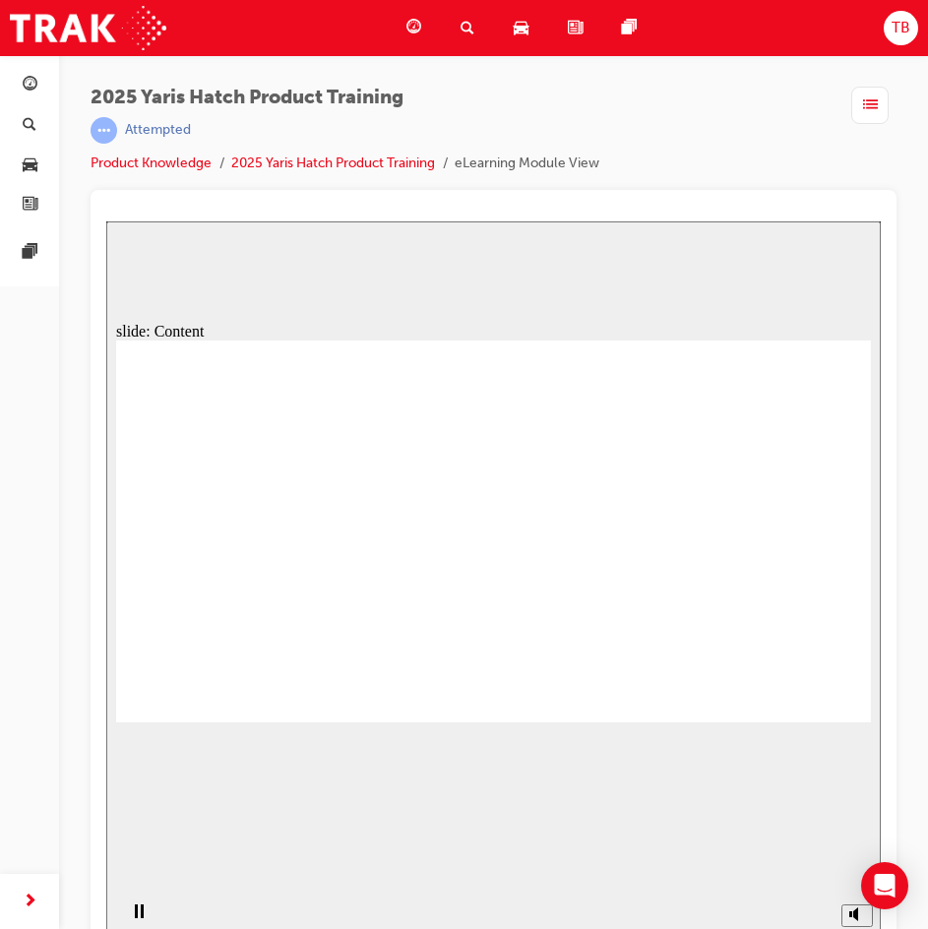
drag, startPoint x: 182, startPoint y: 488, endPoint x: 264, endPoint y: 514, distance: 85.6
drag, startPoint x: 288, startPoint y: 536, endPoint x: 398, endPoint y: 546, distance: 110.6
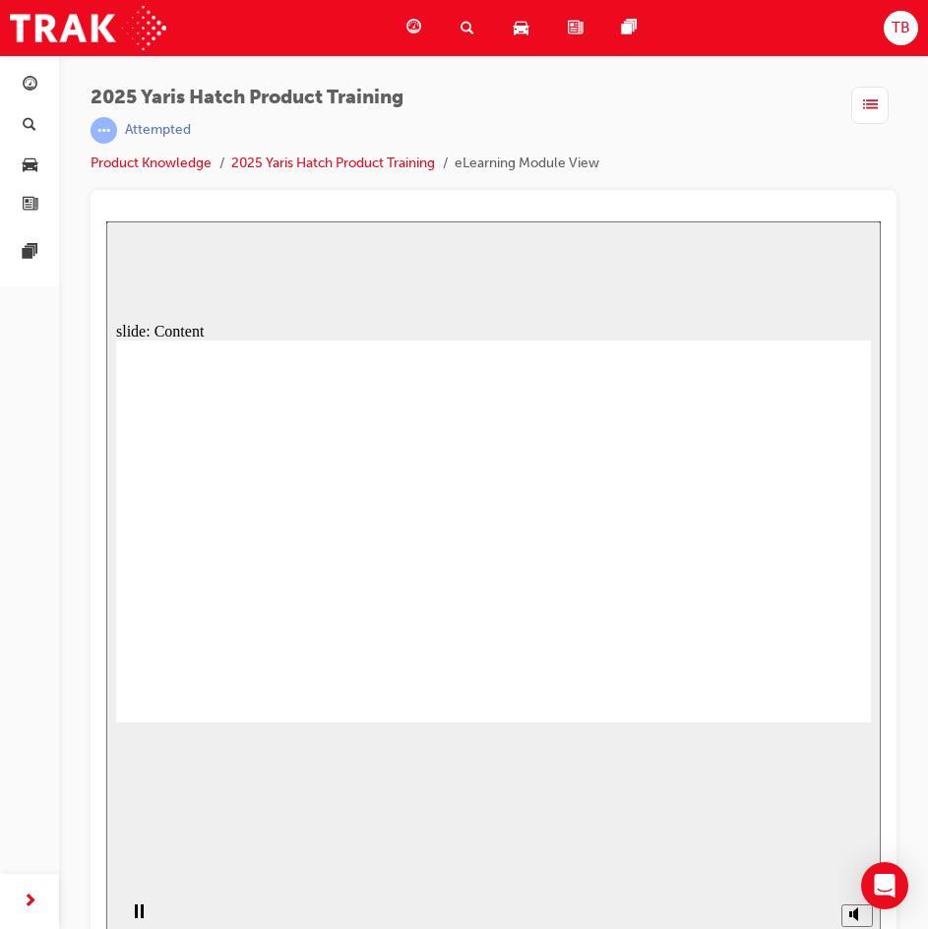
drag, startPoint x: 825, startPoint y: 706, endPoint x: 821, endPoint y: 684, distance: 23.0
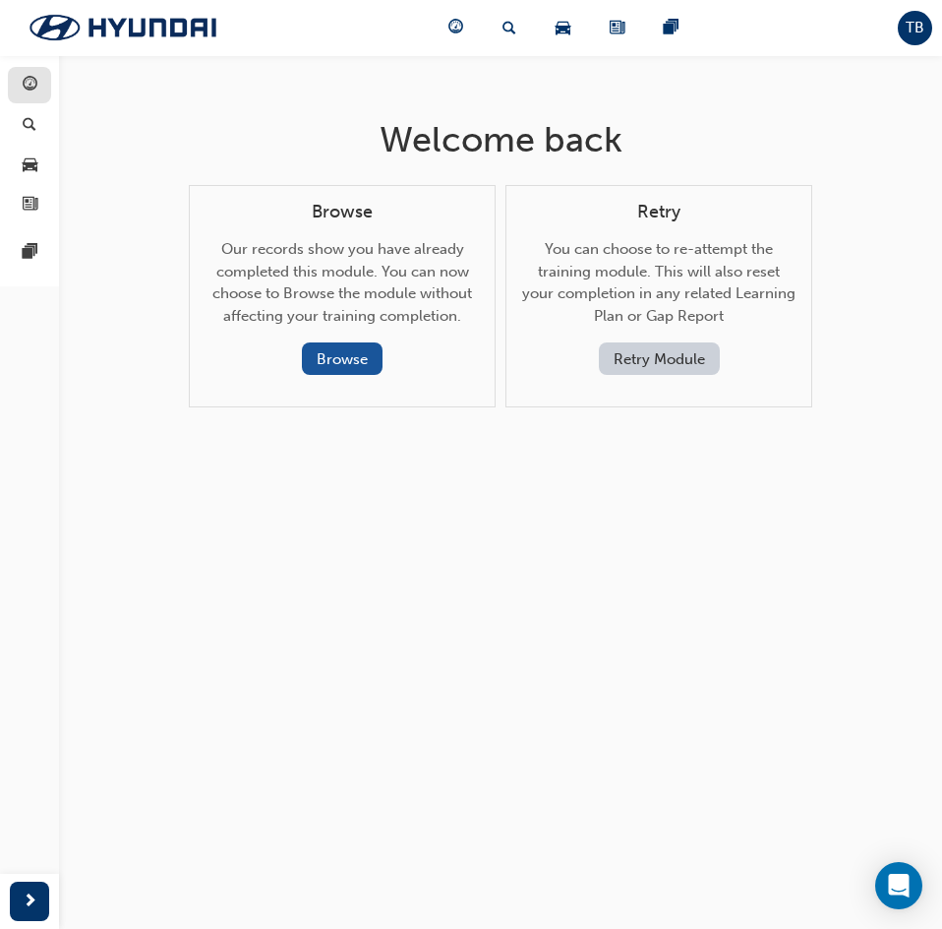
click at [37, 80] on div "button" at bounding box center [30, 85] width 24 height 25
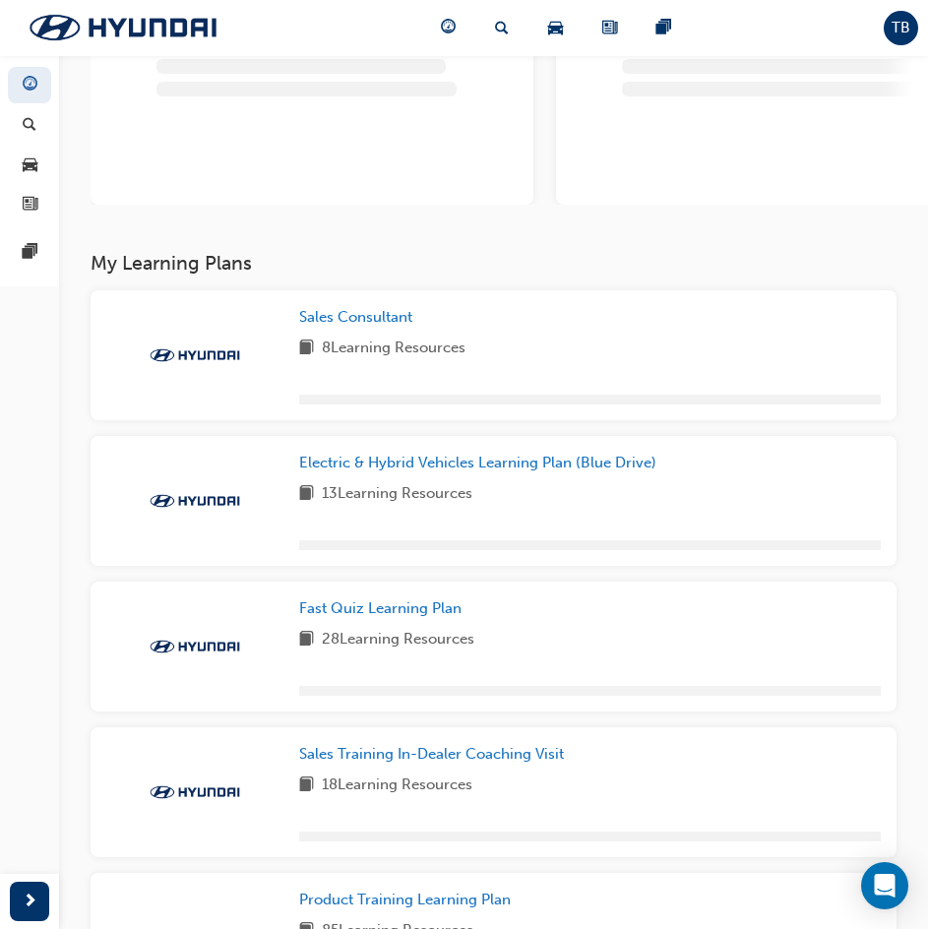
scroll to position [197, 0]
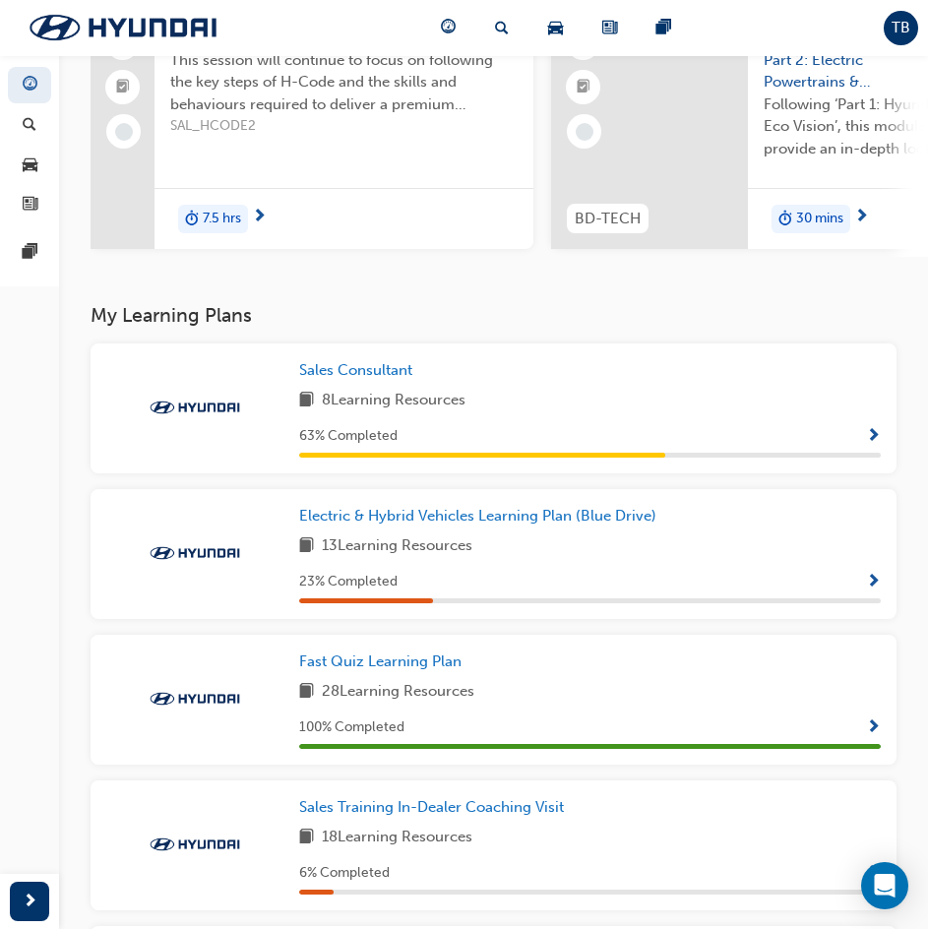
click at [872, 443] on span "Show Progress" at bounding box center [873, 437] width 15 height 18
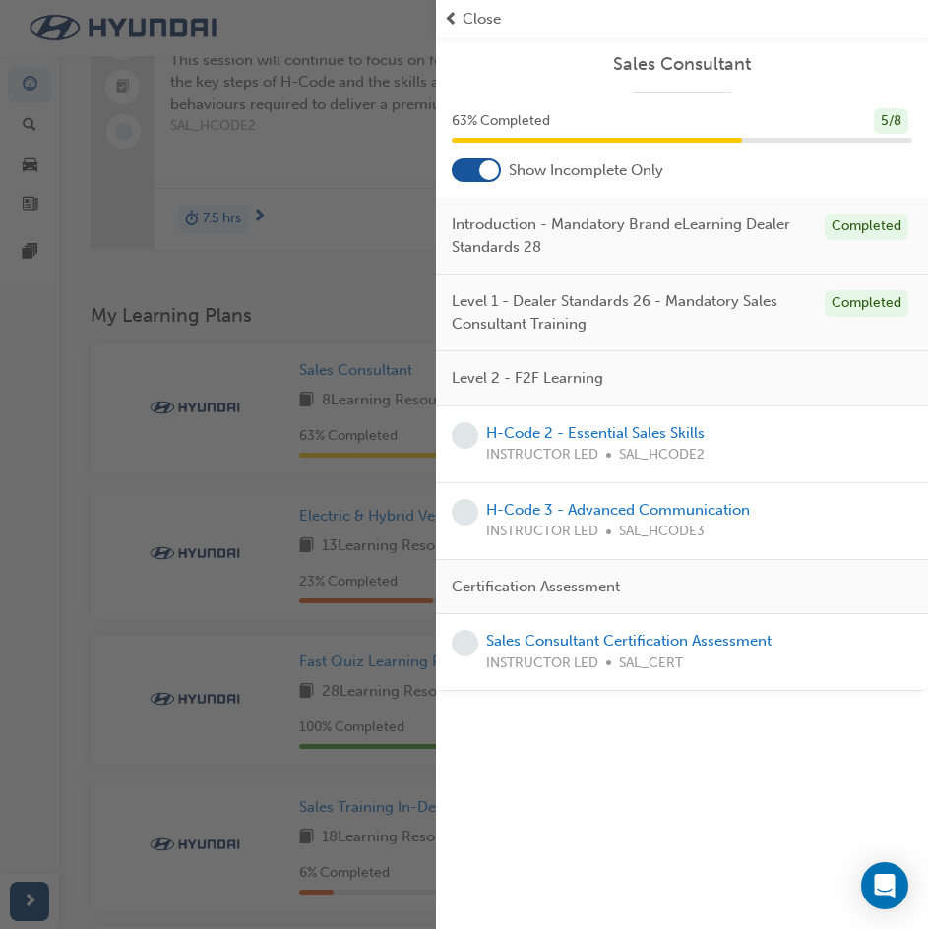
click at [367, 612] on div "button" at bounding box center [218, 464] width 436 height 929
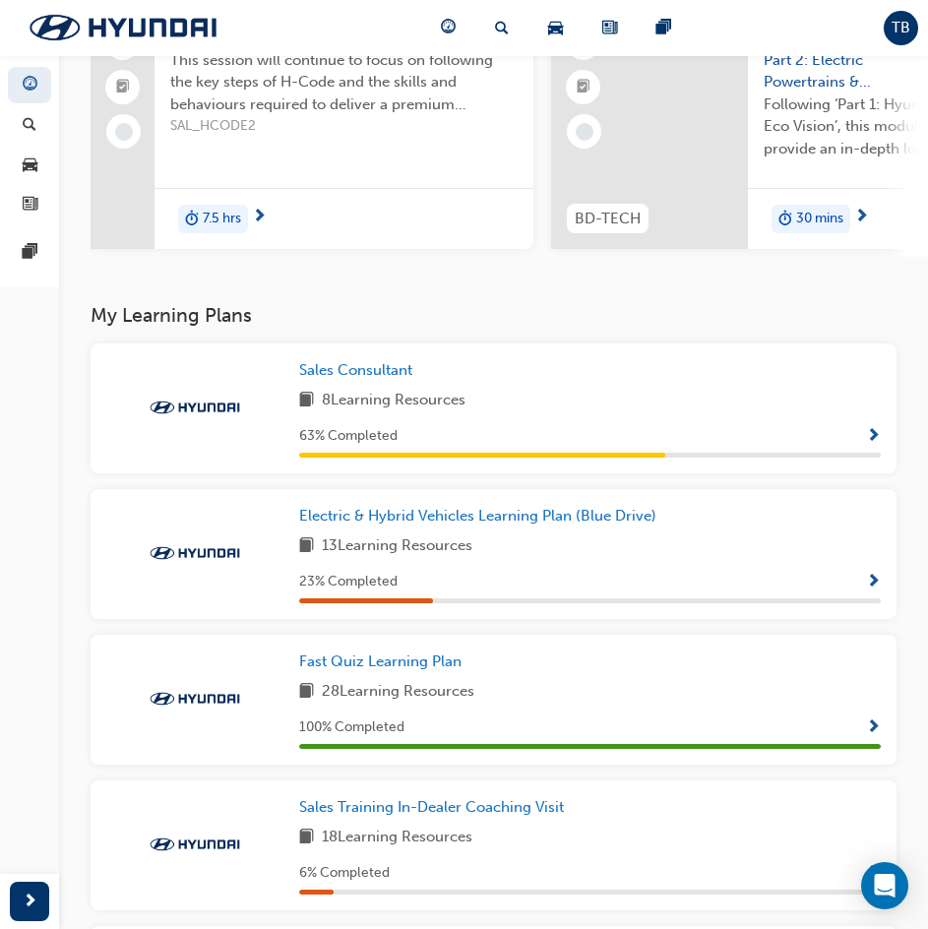
click at [867, 580] on span "Show Progress" at bounding box center [873, 583] width 15 height 18
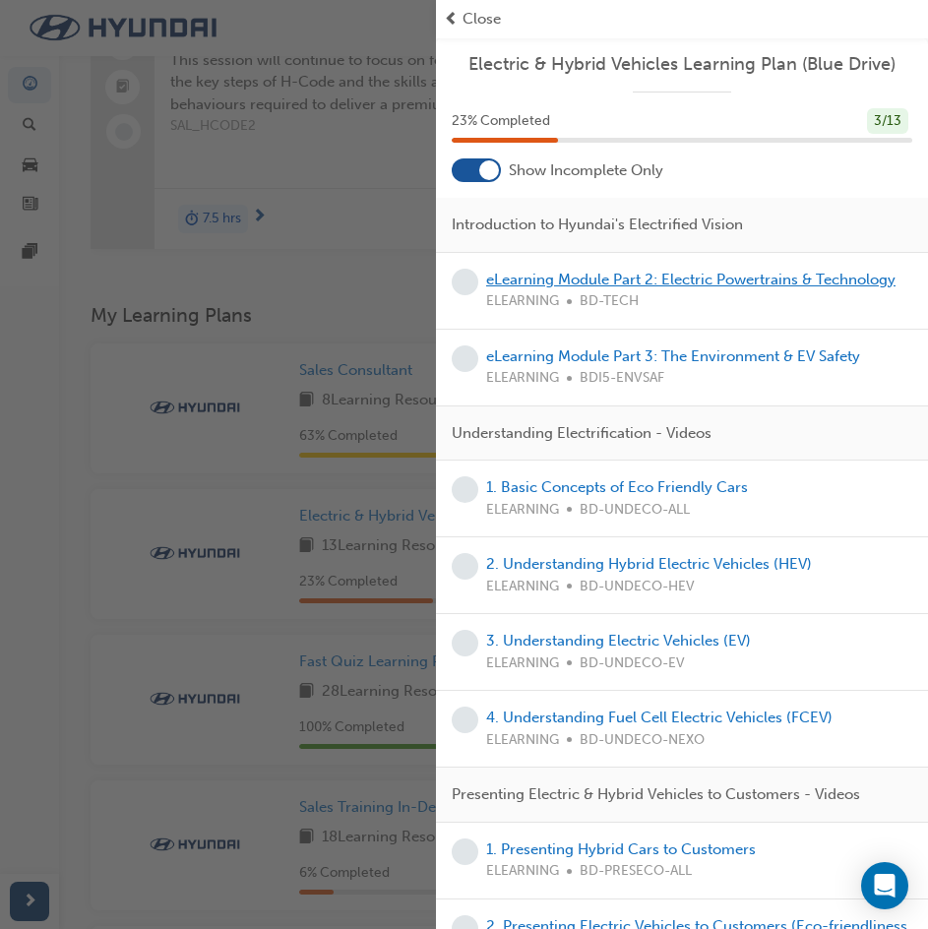
click at [698, 272] on link "eLearning Module Part 2: Electric Powertrains & Technology" at bounding box center [690, 280] width 409 height 18
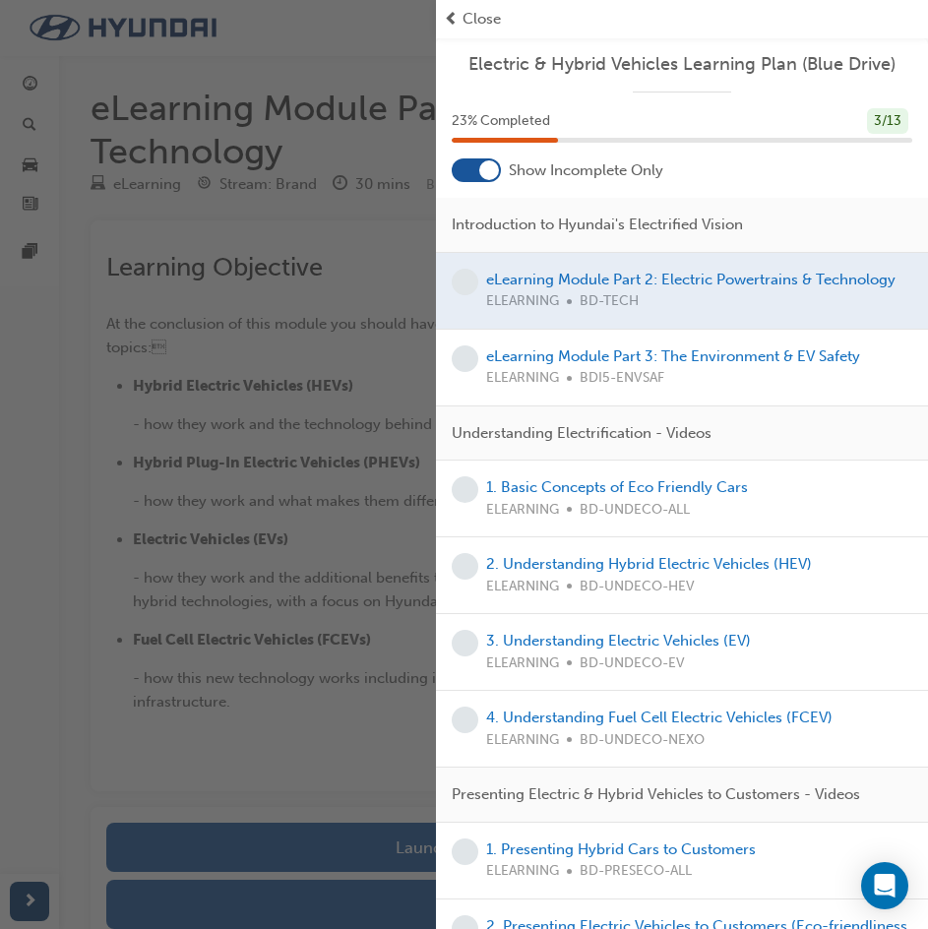
click at [358, 433] on div "button" at bounding box center [218, 464] width 436 height 929
click at [606, 287] on div at bounding box center [682, 291] width 492 height 76
click at [292, 488] on div "button" at bounding box center [218, 464] width 436 height 929
click at [477, 4] on div "Close" at bounding box center [682, 19] width 492 height 38
click at [465, 24] on span "Close" at bounding box center [481, 19] width 38 height 23
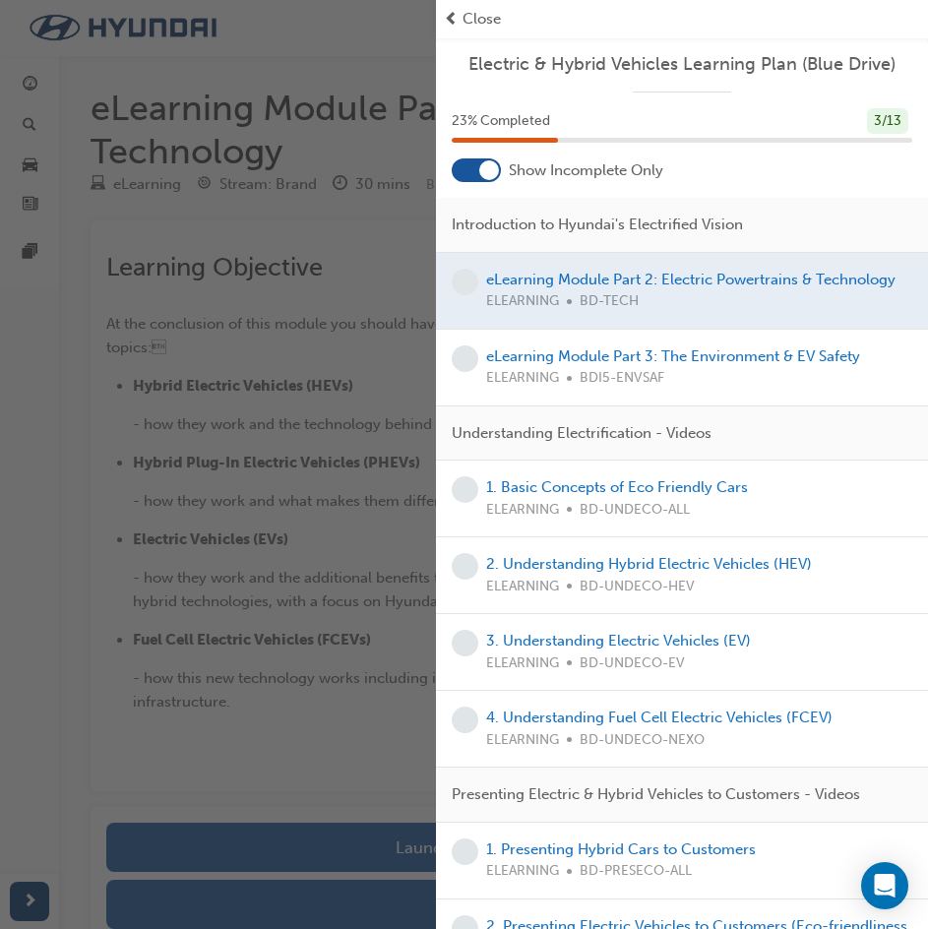
click at [466, 18] on span "Close" at bounding box center [481, 19] width 38 height 23
click at [397, 54] on div "button" at bounding box center [218, 464] width 436 height 929
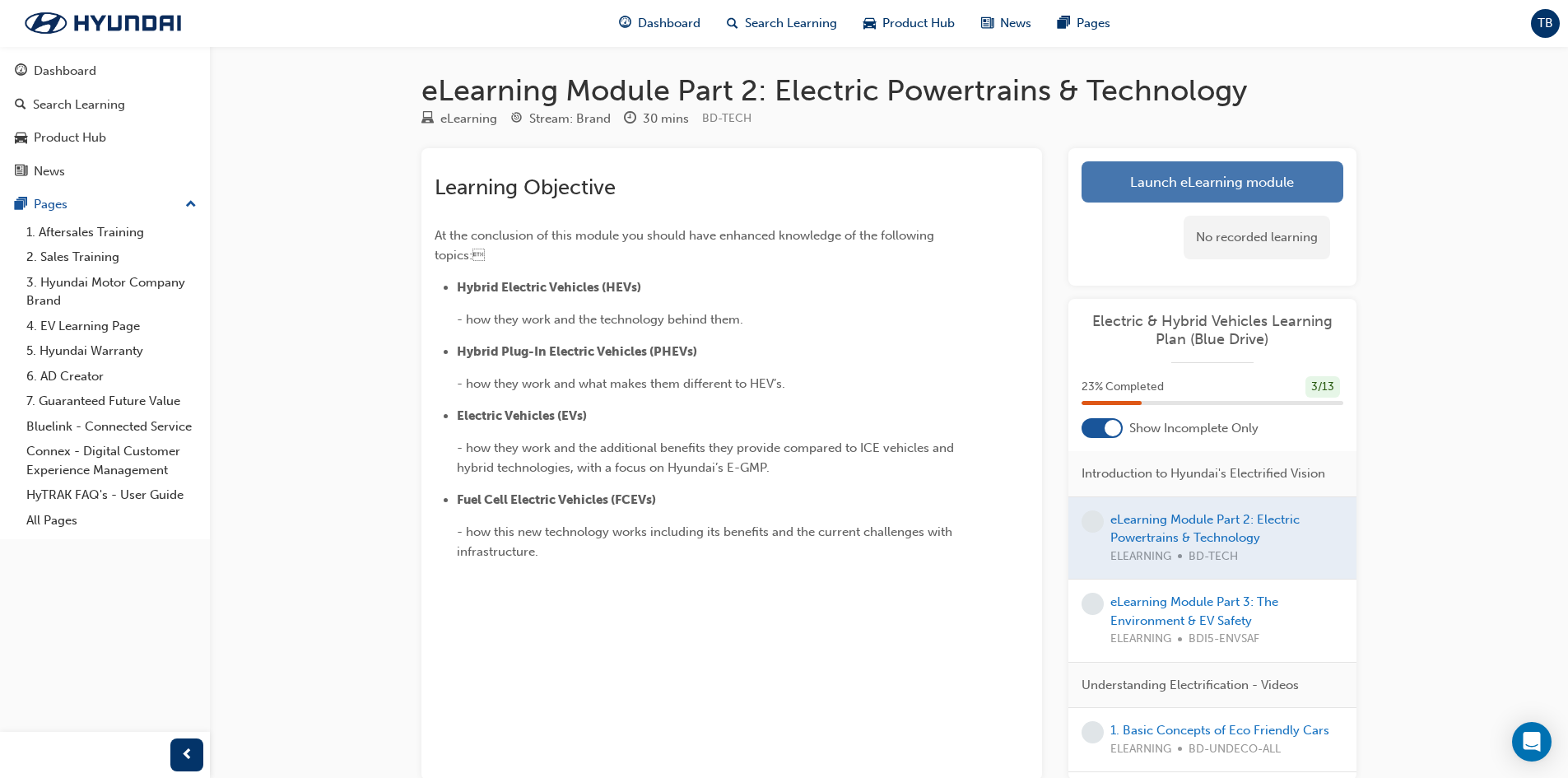
click at [1253, 179] on link "Launch eLearning module" at bounding box center [1212, 182] width 262 height 41
